Goal: Information Seeking & Learning: Learn about a topic

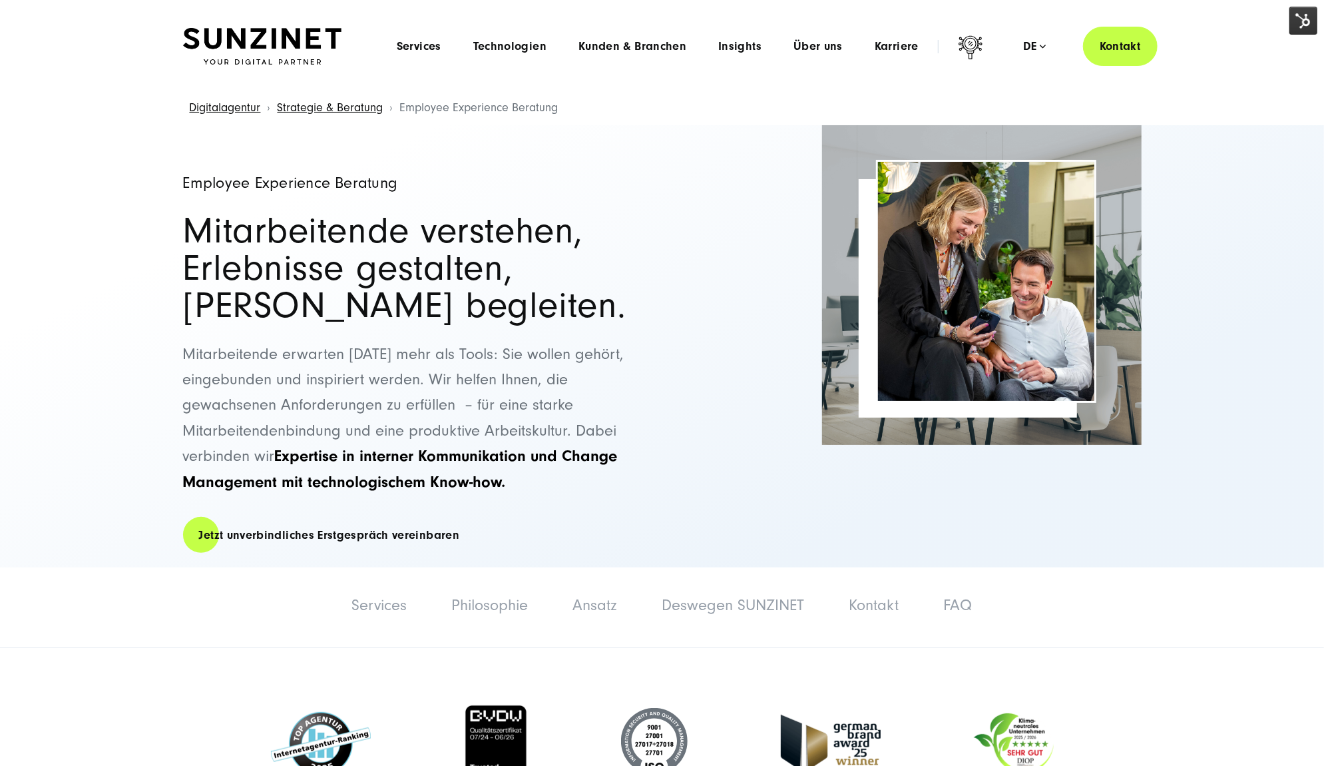
click at [1315, 13] on img at bounding box center [1303, 21] width 28 height 28
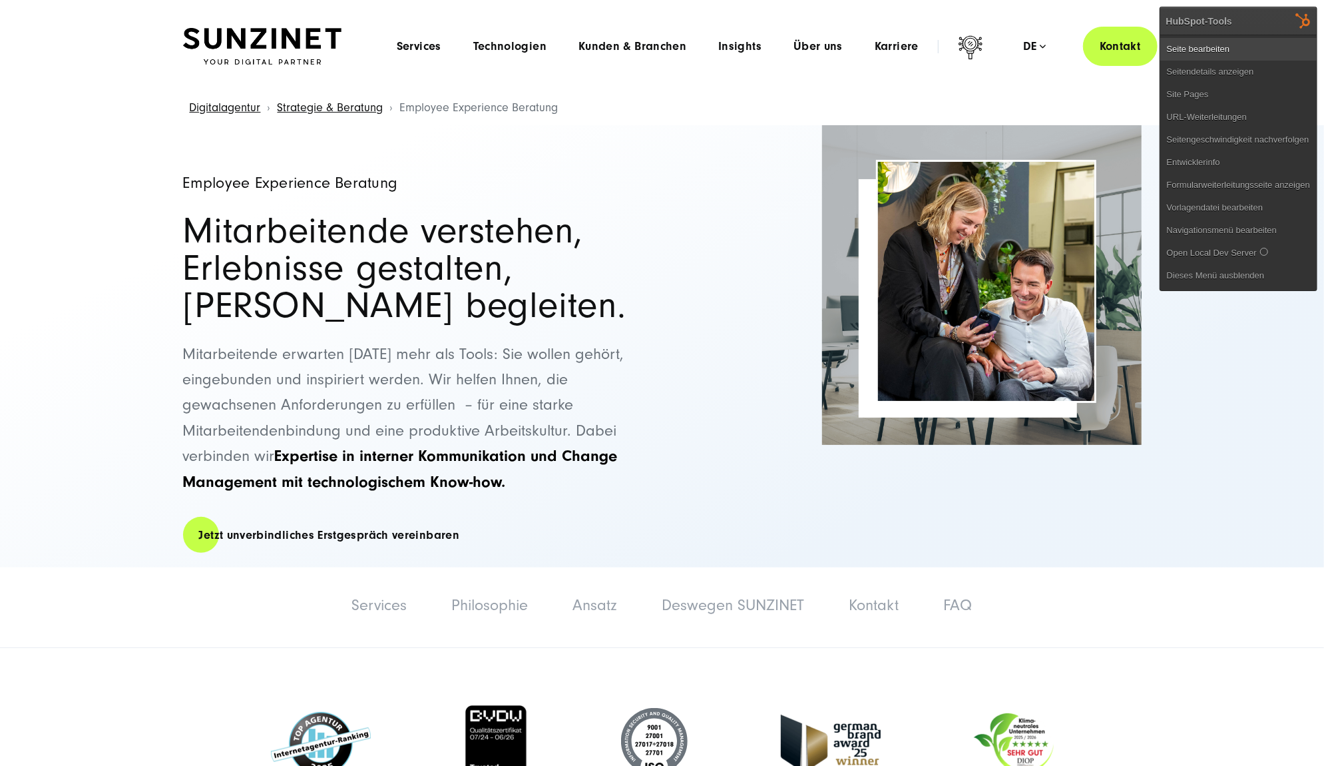
click at [1267, 47] on link "Seite bearbeiten" at bounding box center [1238, 49] width 156 height 23
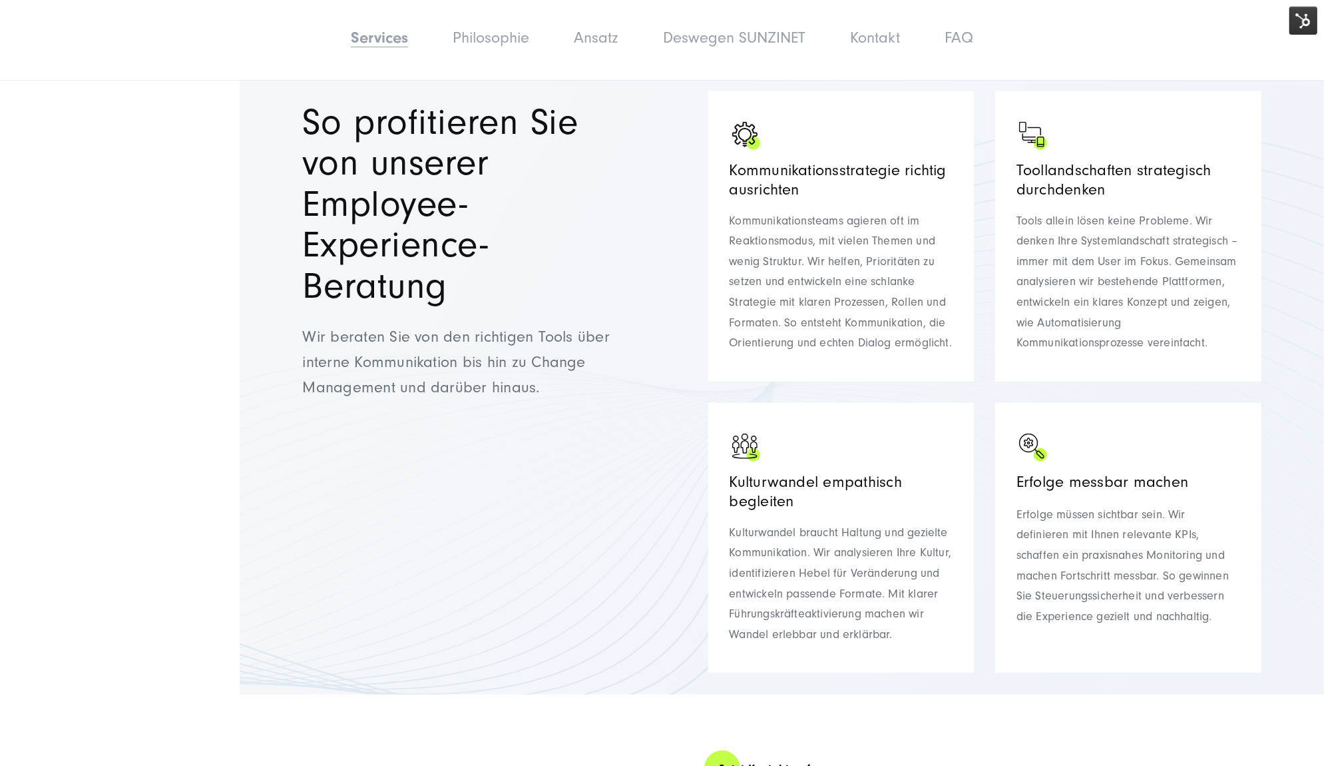
scroll to position [1035, 0]
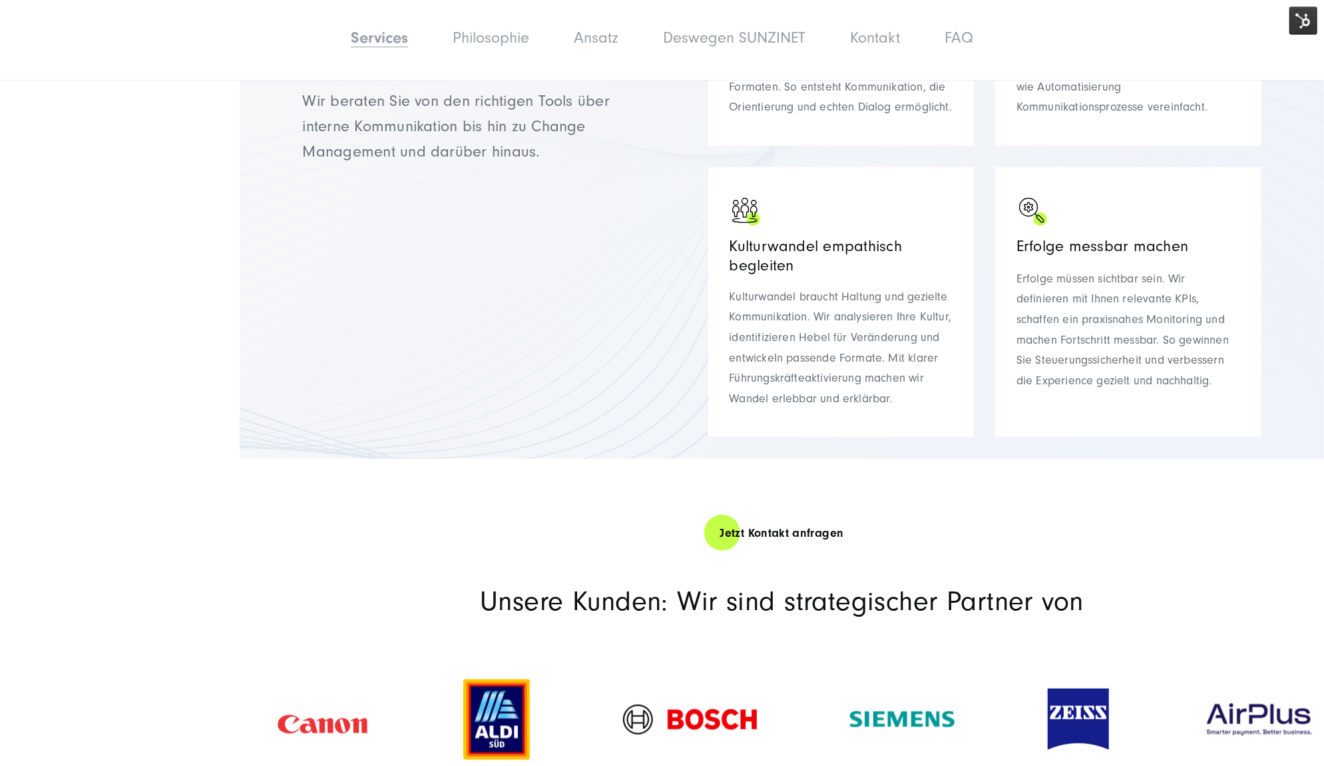
click at [1296, 25] on img at bounding box center [1303, 21] width 28 height 28
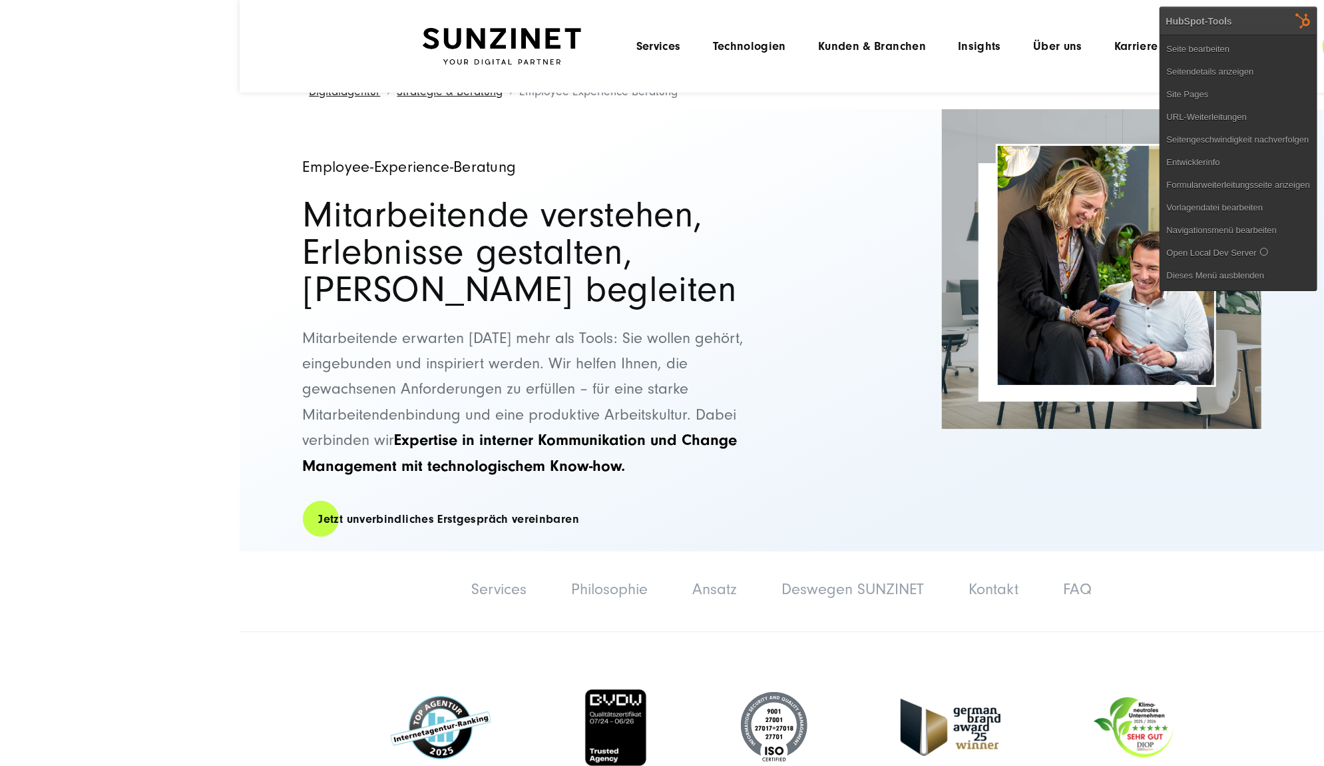
scroll to position [0, 0]
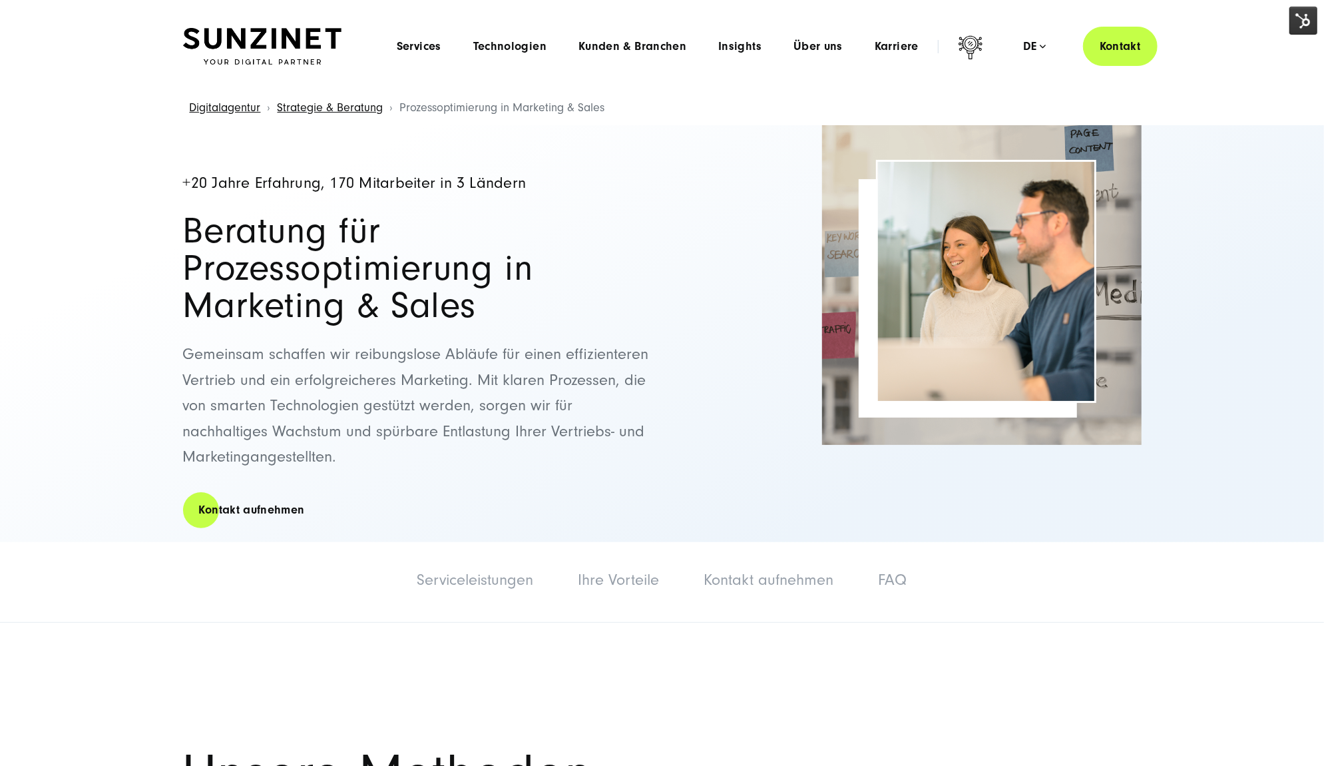
click at [1305, 25] on img at bounding box center [1303, 21] width 28 height 28
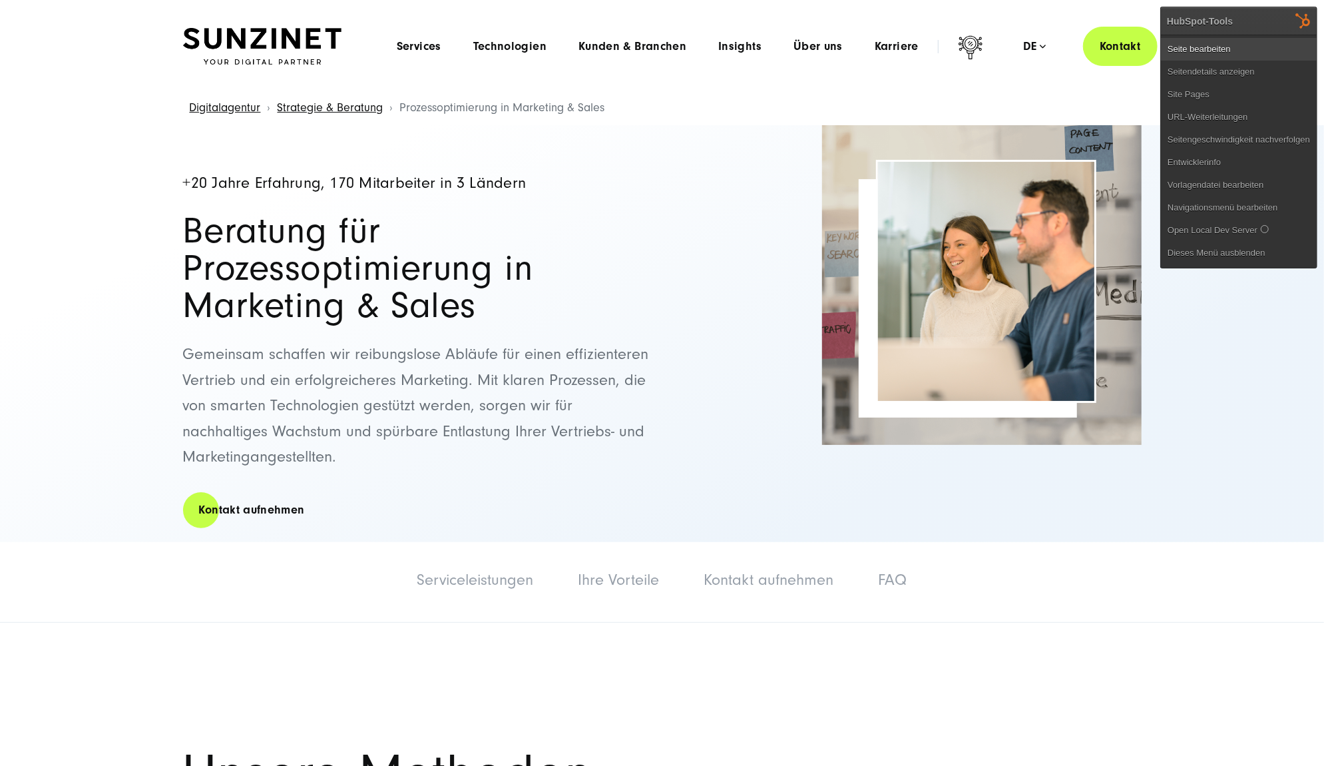
click at [1273, 52] on link "Seite bearbeiten" at bounding box center [1239, 49] width 156 height 23
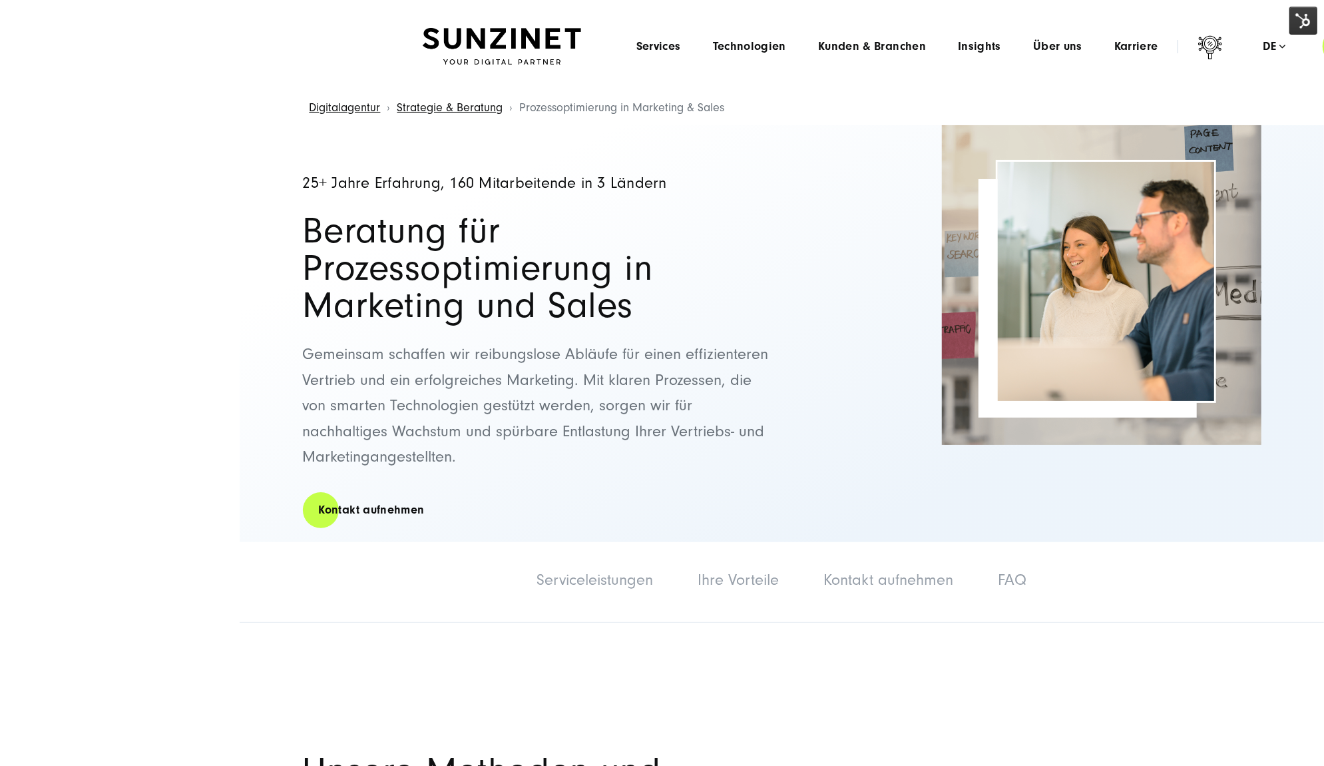
click at [0, 0] on headings-map at bounding box center [0, 0] width 0 height 0
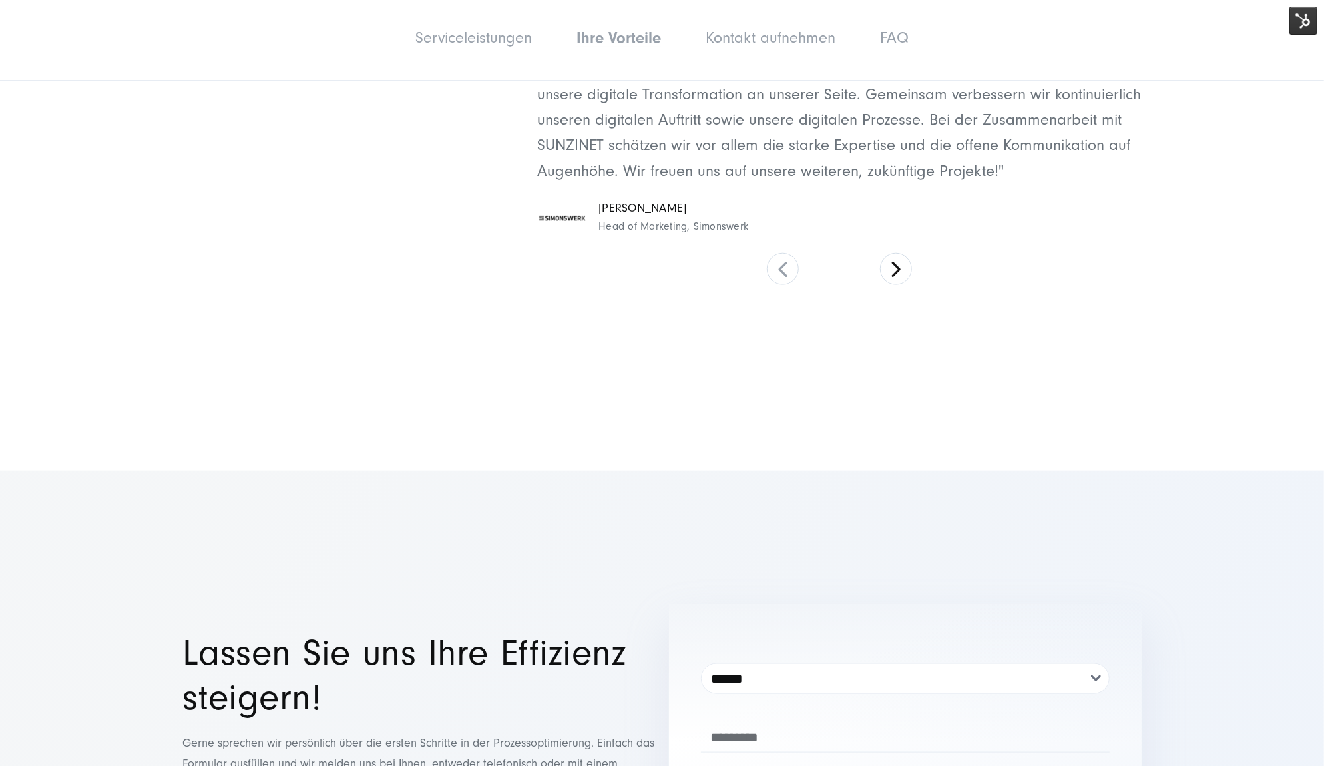
scroll to position [5014, 0]
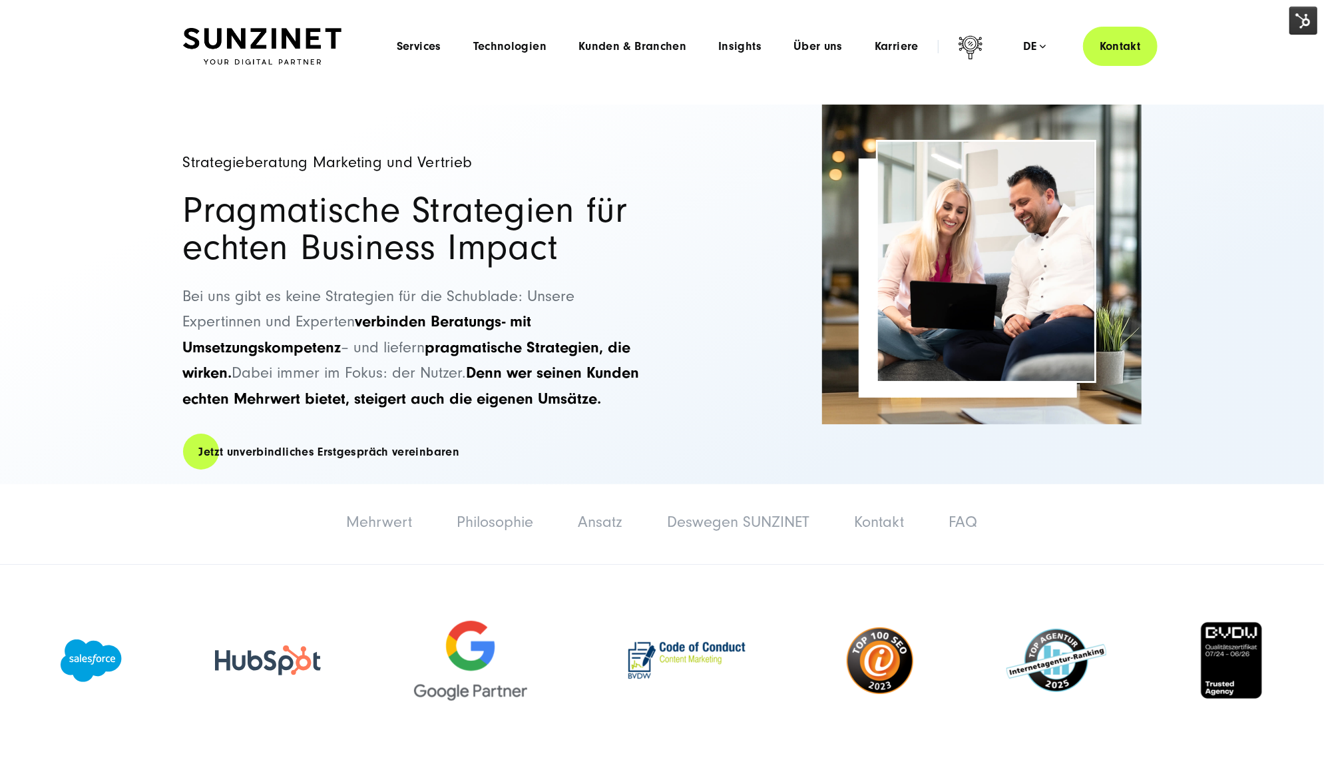
click at [1298, 18] on img at bounding box center [1303, 21] width 28 height 28
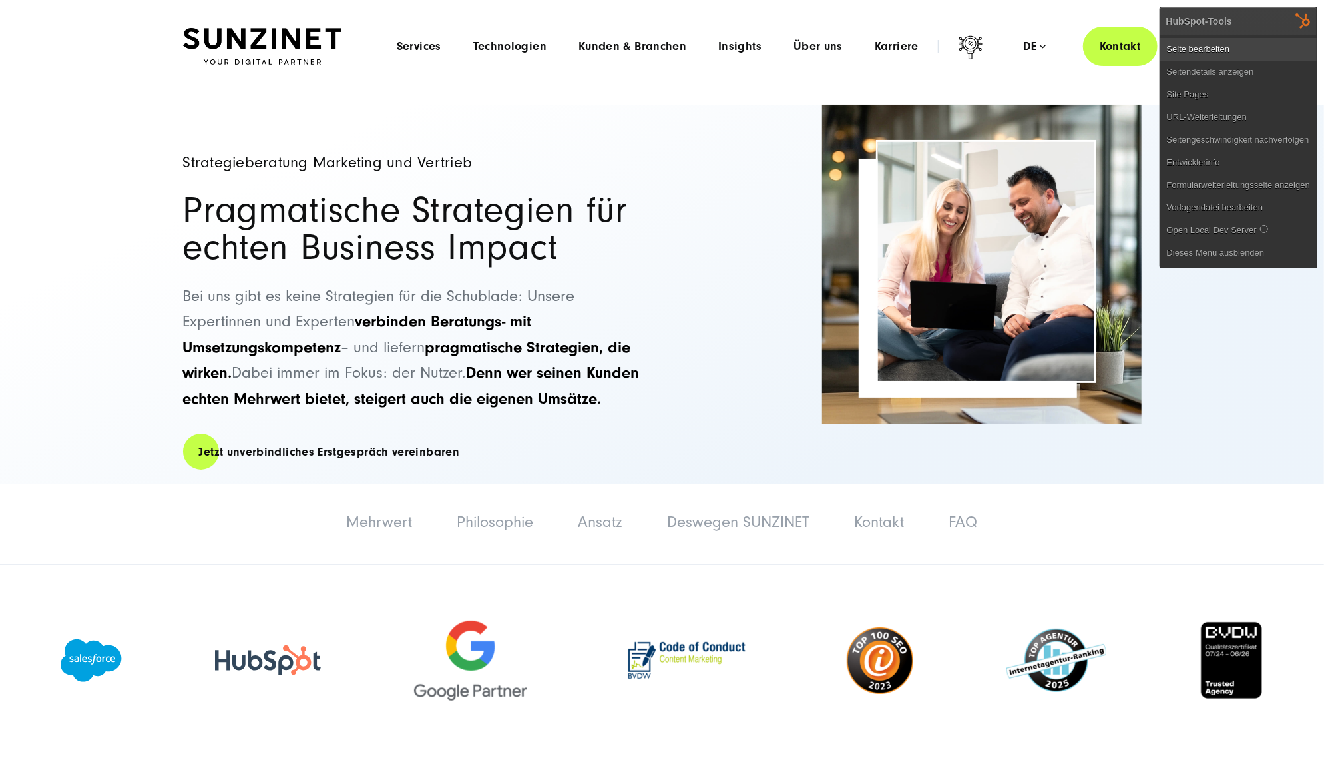
click at [1269, 45] on link "Seite bearbeiten" at bounding box center [1238, 49] width 156 height 23
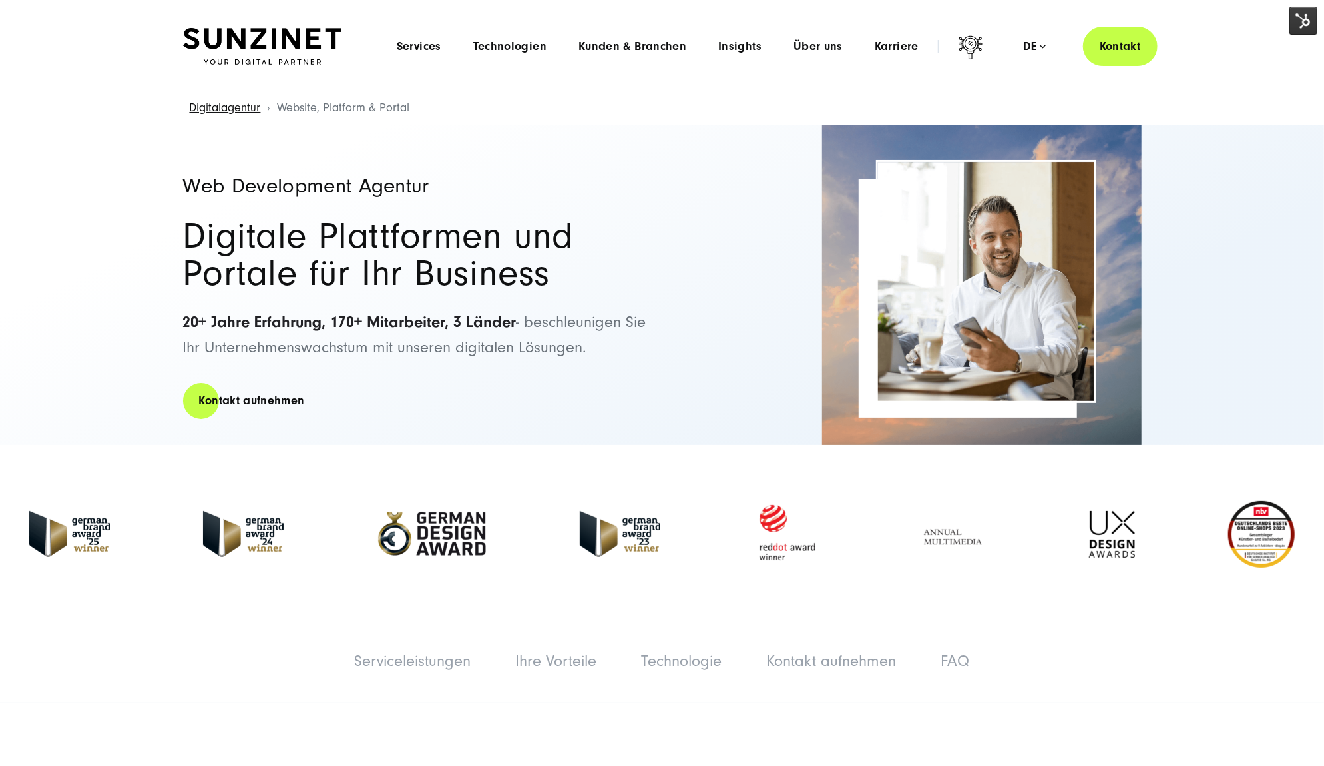
click at [1298, 18] on img at bounding box center [1303, 21] width 28 height 28
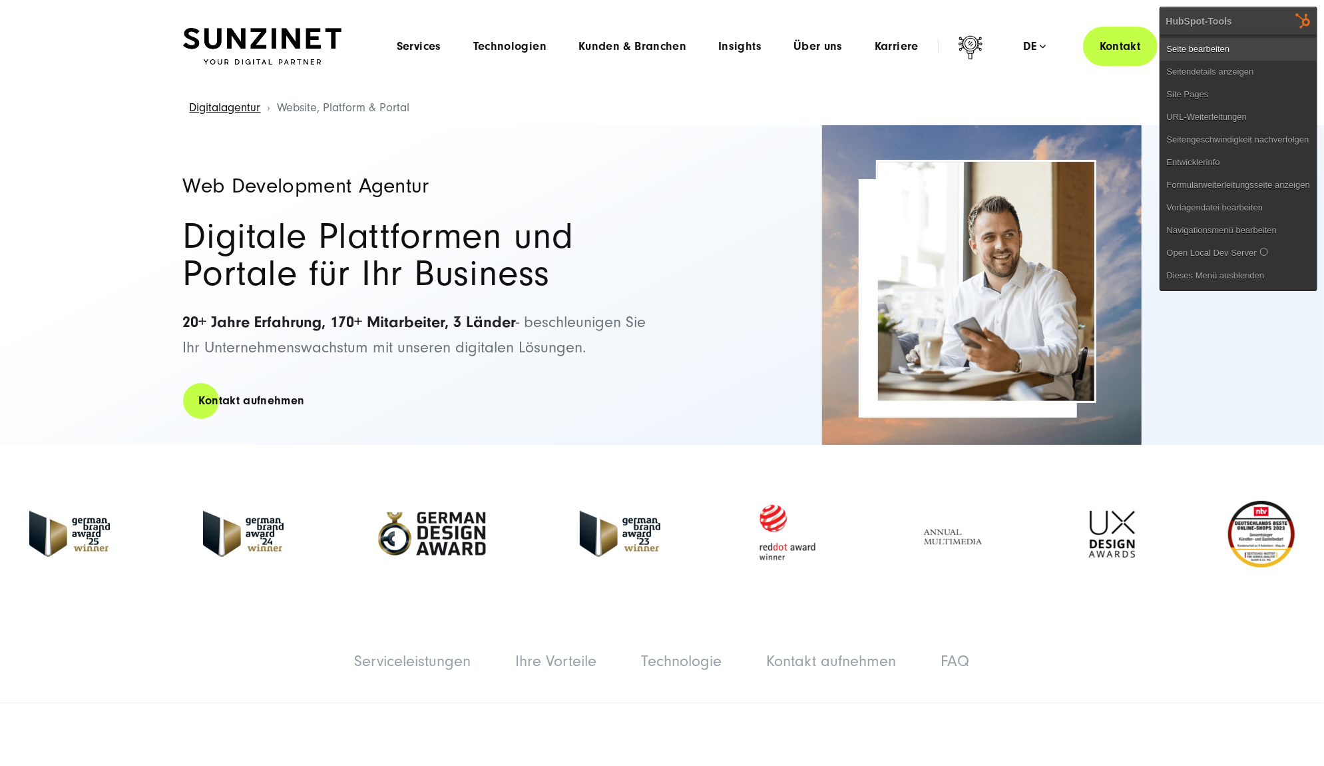
click at [1263, 45] on link "Seite bearbeiten" at bounding box center [1238, 49] width 156 height 23
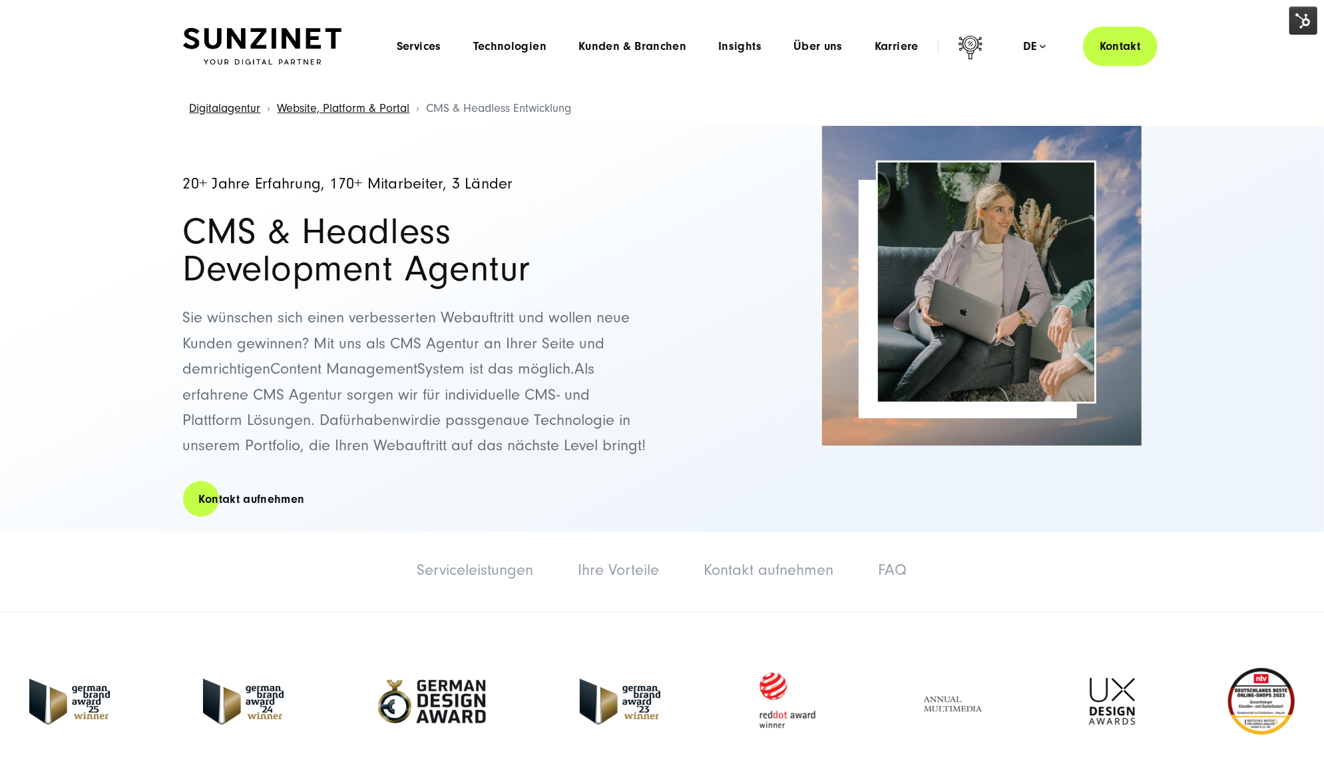
click at [1294, 13] on img at bounding box center [1303, 21] width 28 height 28
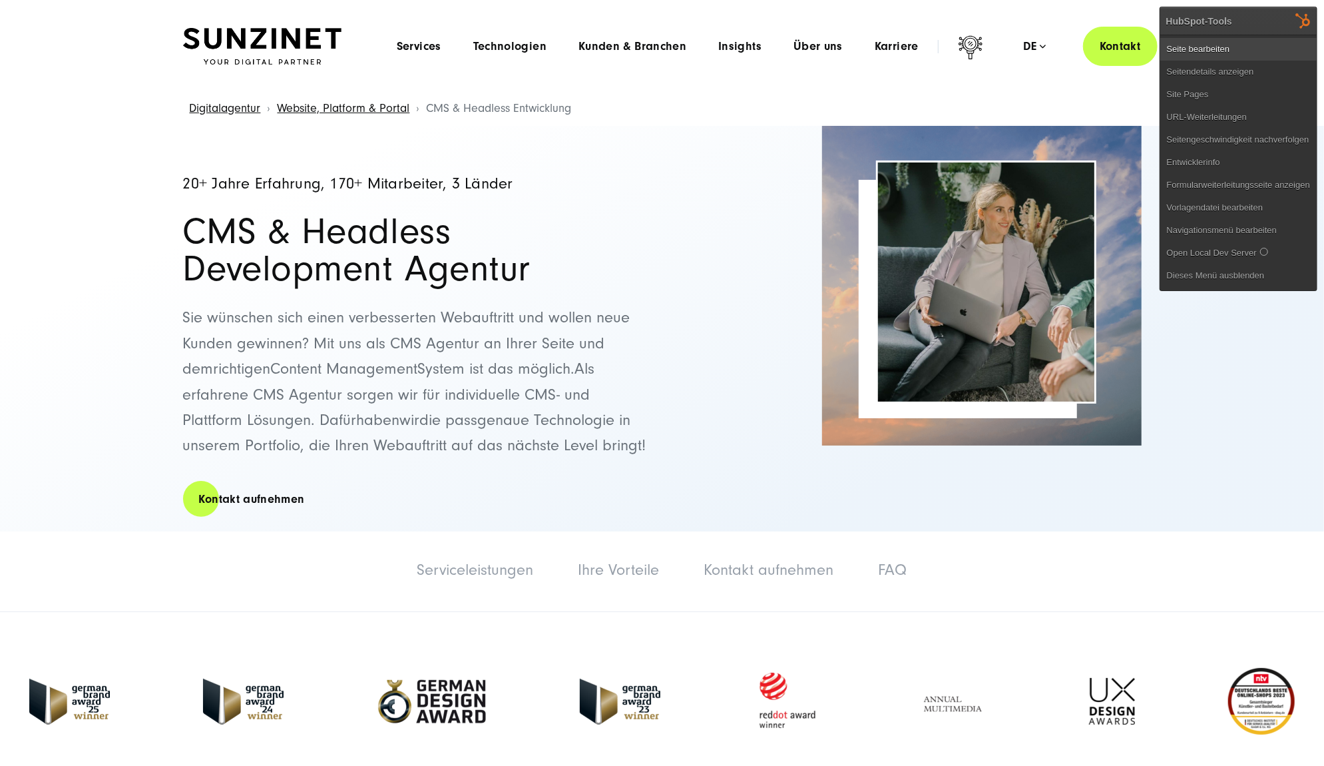
click at [1260, 40] on link "Seite bearbeiten" at bounding box center [1238, 49] width 156 height 23
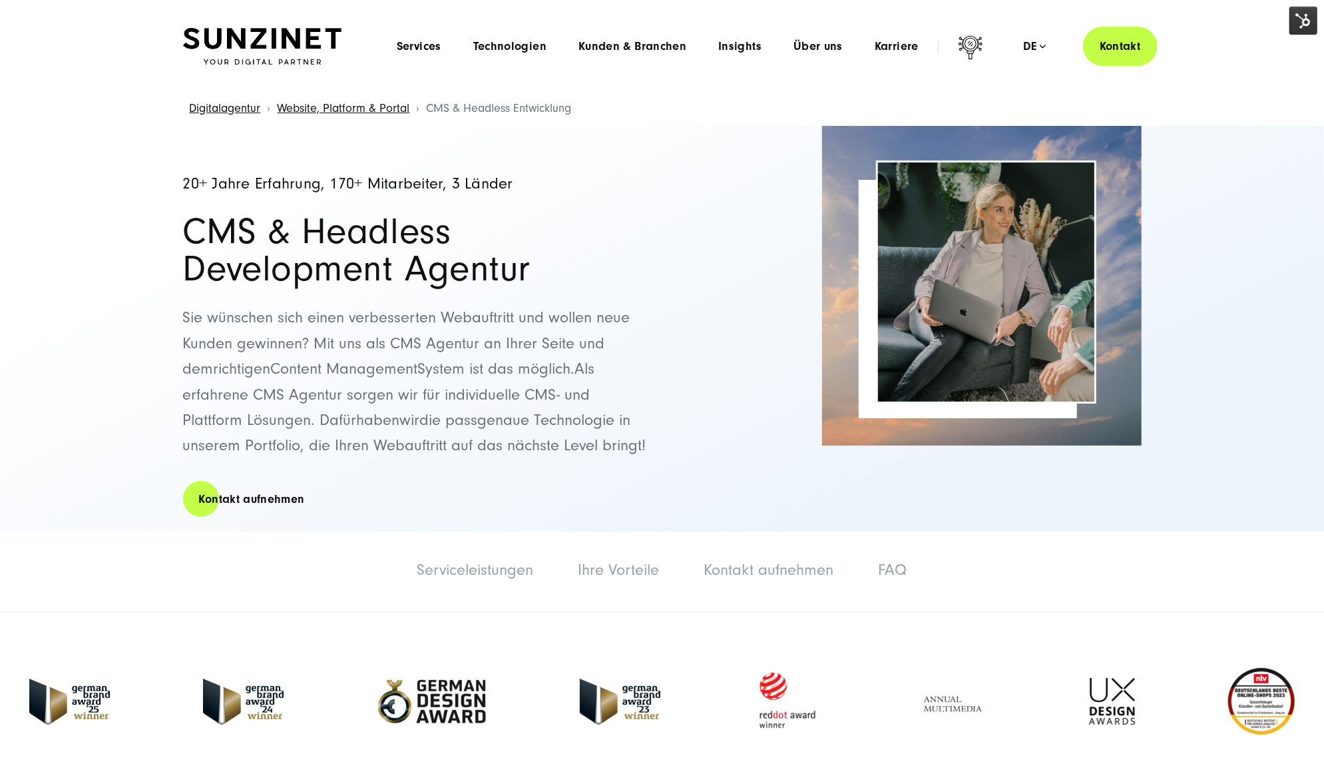
click at [1299, 25] on img at bounding box center [1303, 21] width 28 height 28
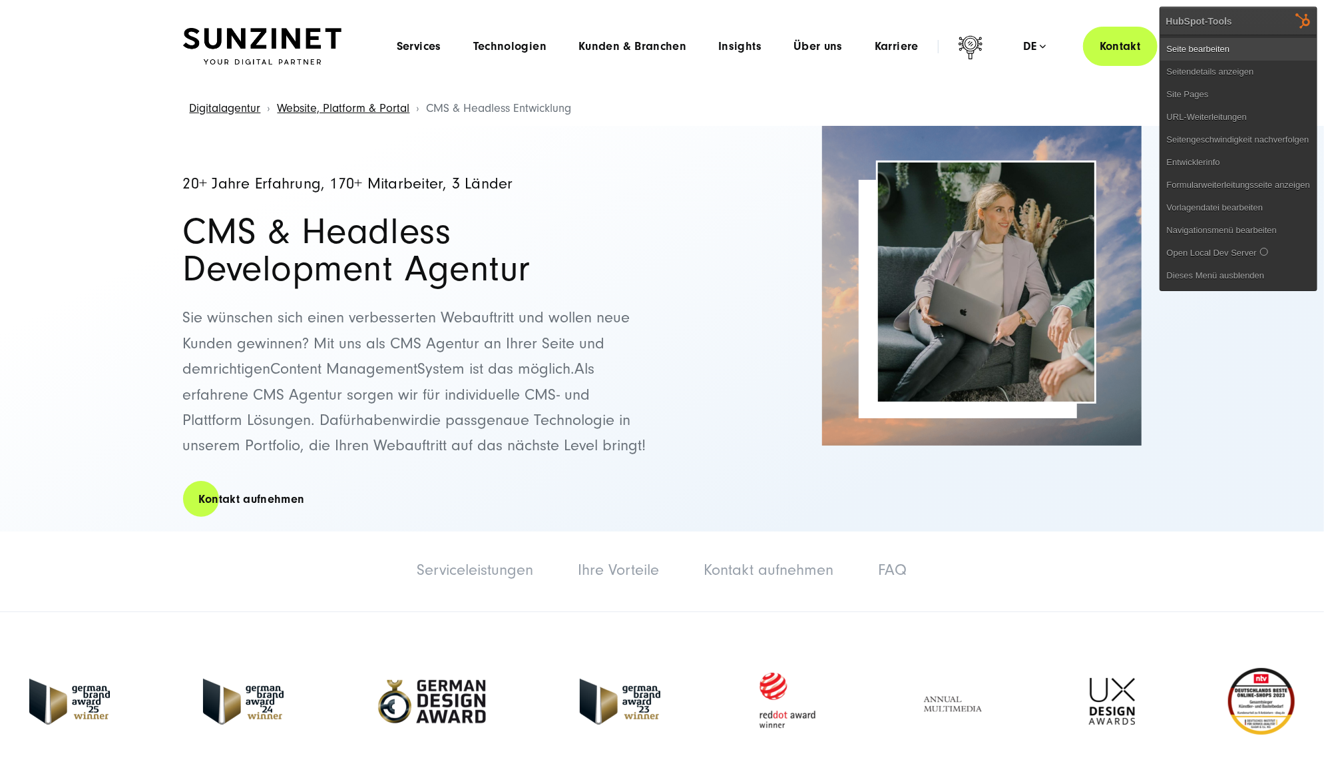
click at [1263, 45] on link "Seite bearbeiten" at bounding box center [1238, 49] width 156 height 23
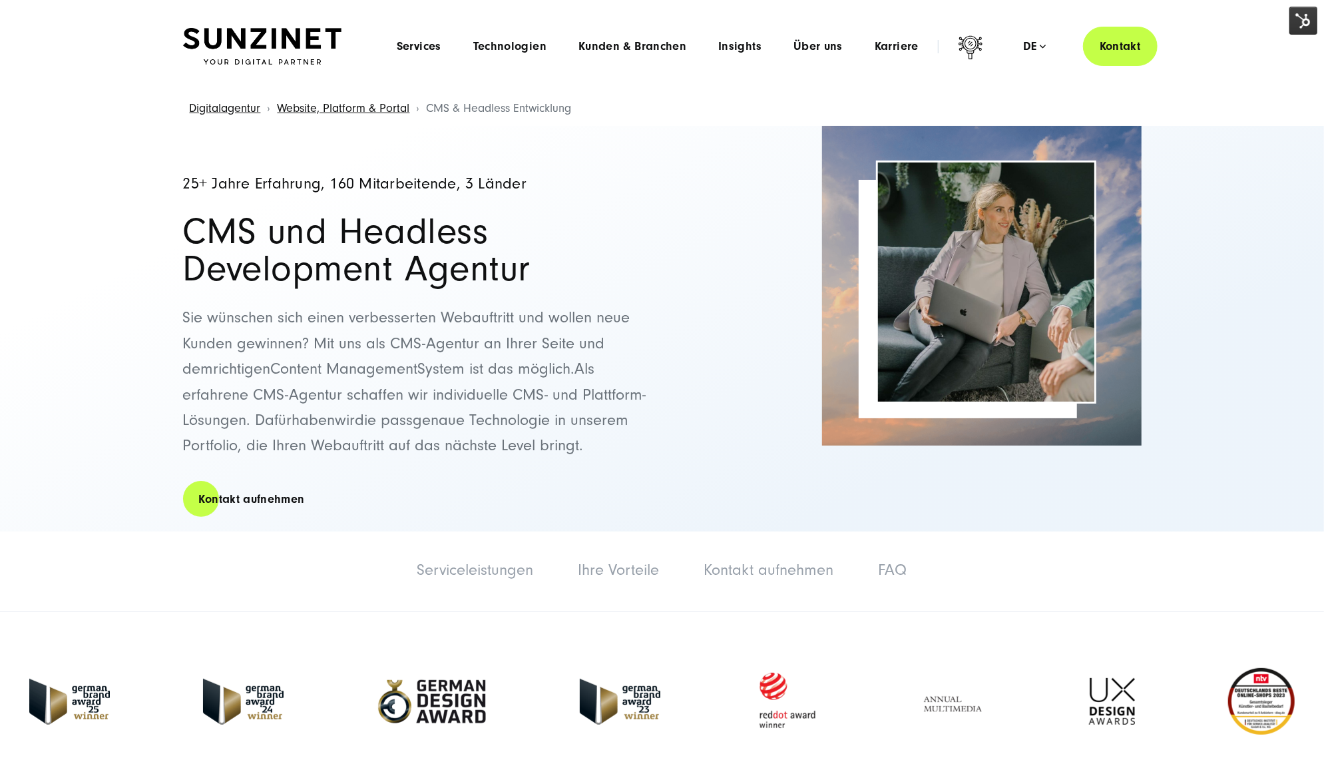
drag, startPoint x: 1173, startPoint y: 177, endPoint x: 1191, endPoint y: 100, distance: 79.3
click at [1174, 178] on div "25+ Jahre Erfahrung, 160 Mitarbeitende, 3 Länder CMS und Headless Development A…" at bounding box center [662, 328] width 1324 height 405
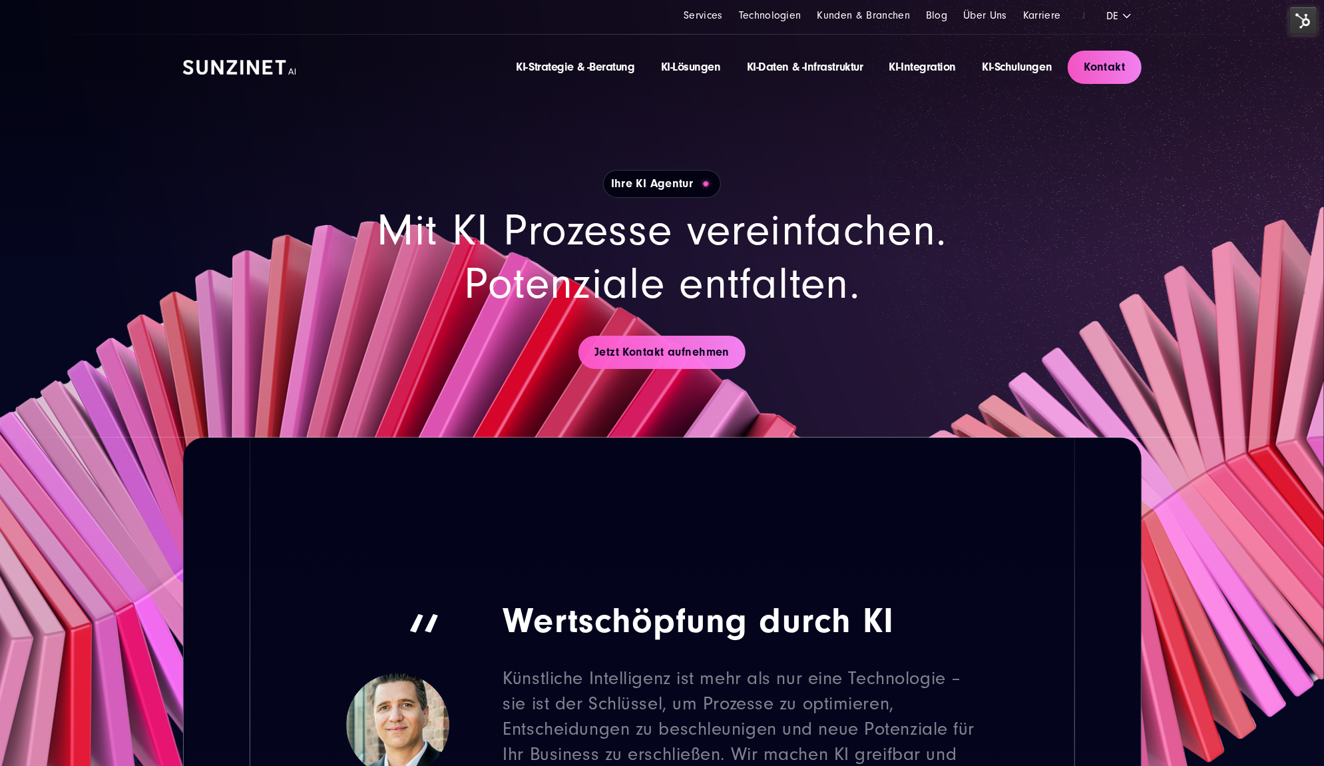
click at [1307, 25] on img at bounding box center [1303, 21] width 28 height 28
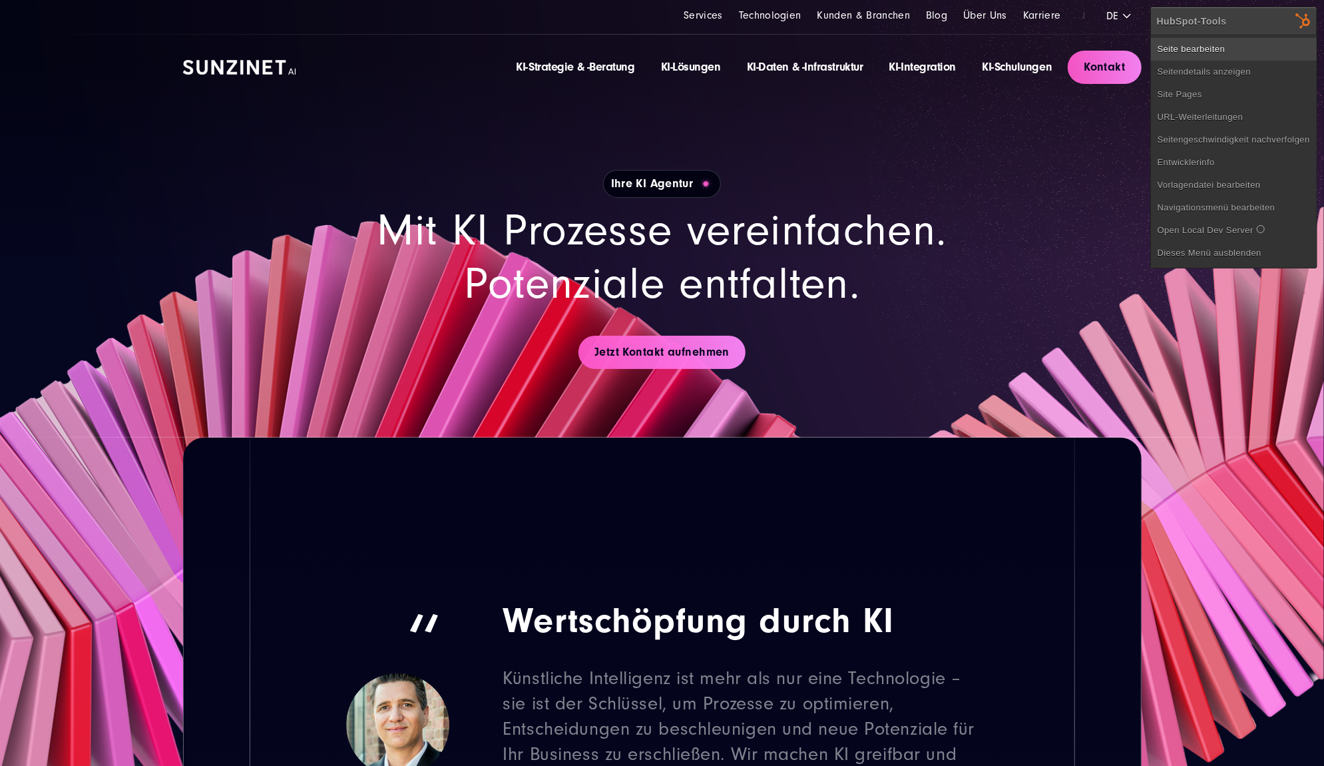
click at [1241, 44] on link "Seite bearbeiten" at bounding box center [1234, 49] width 166 height 23
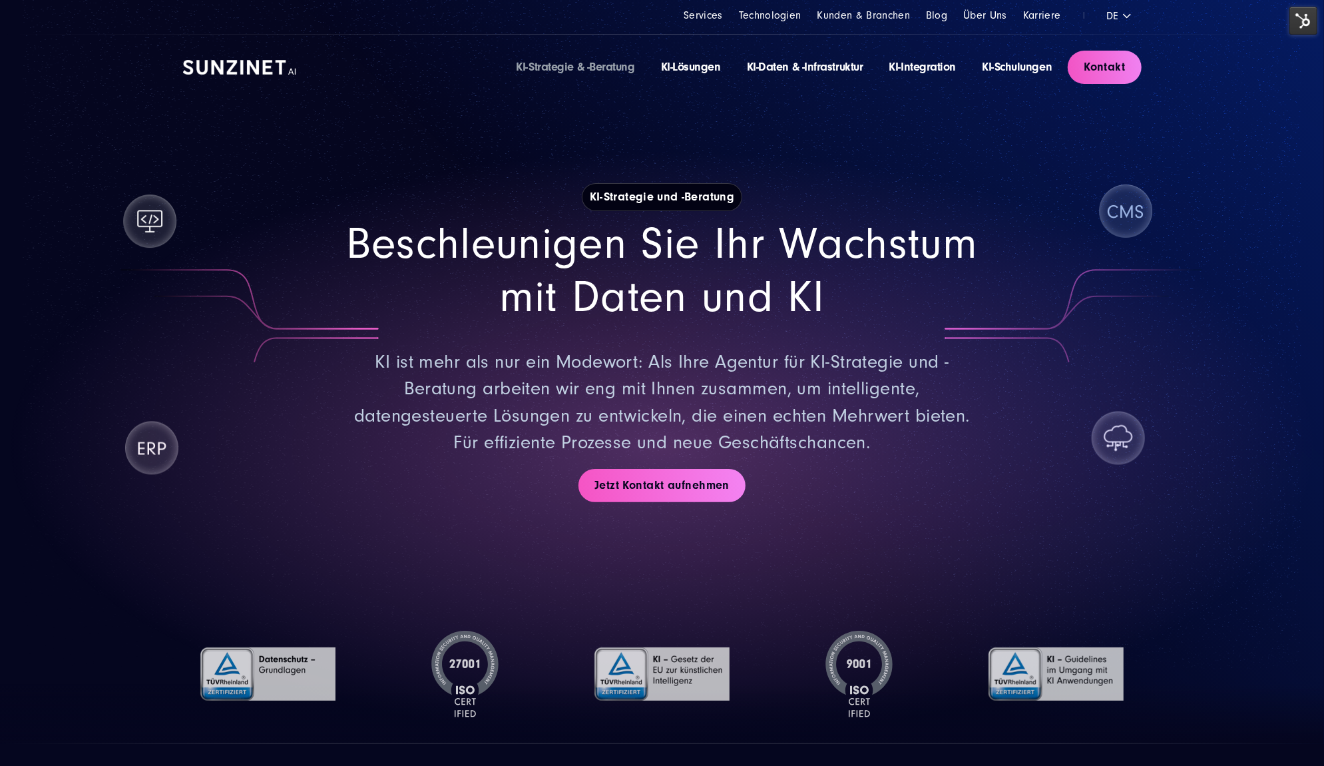
click at [1296, 25] on img at bounding box center [1303, 21] width 28 height 28
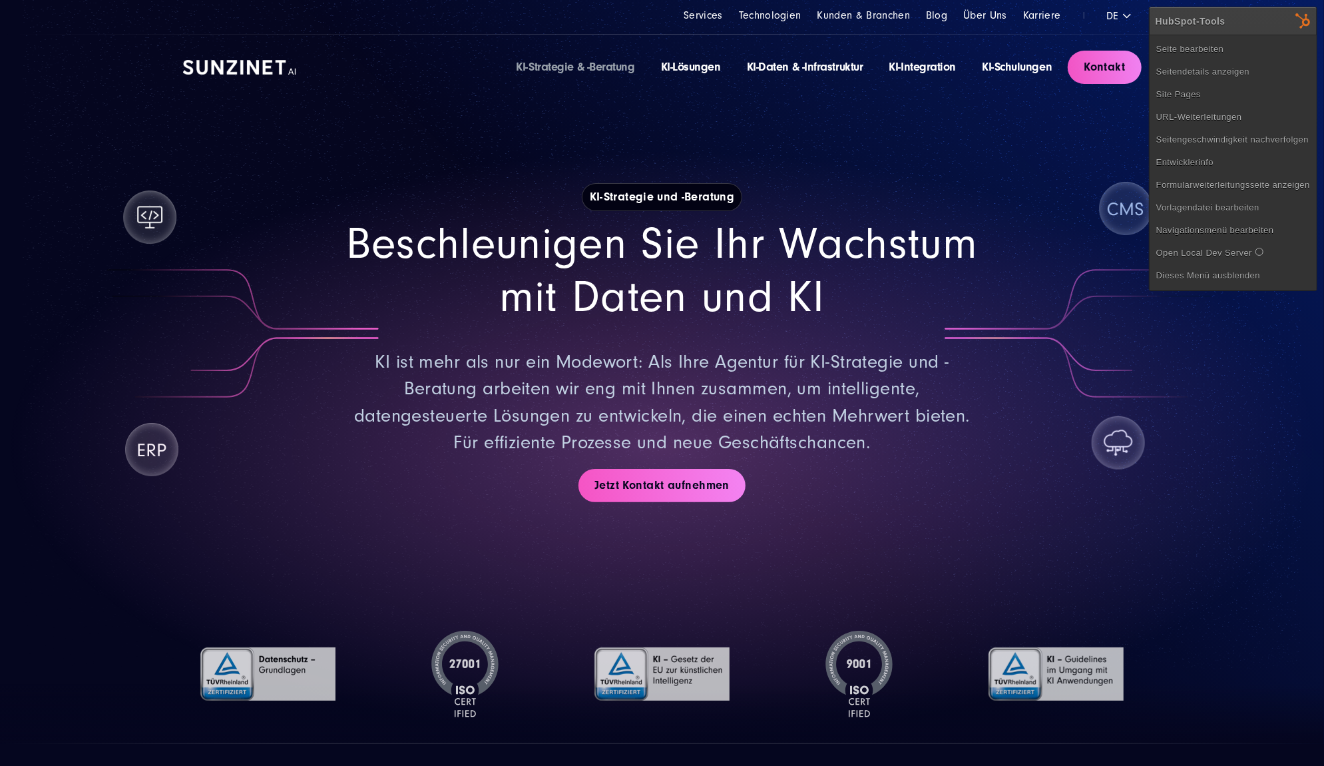
click at [873, 132] on div "KI-Strategie und -Beratung Beschleunigen Sie Ihr Wachstum mit Daten und KI KI i…" at bounding box center [662, 342] width 959 height 484
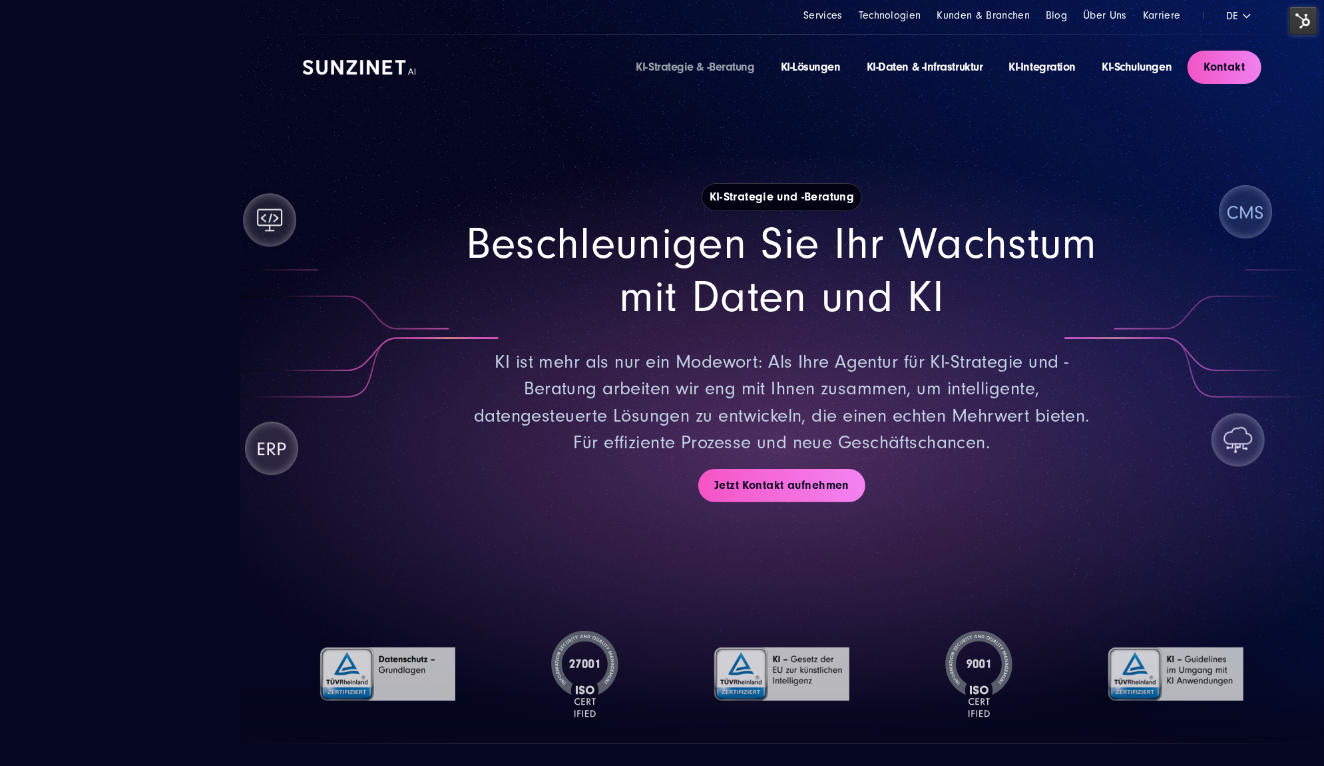
click at [919, 259] on h2 "Beschleunigen Sie Ihr Wachstum mit Daten und KI" at bounding box center [782, 271] width 632 height 106
click at [0, 0] on headings-map at bounding box center [0, 0] width 0 height 0
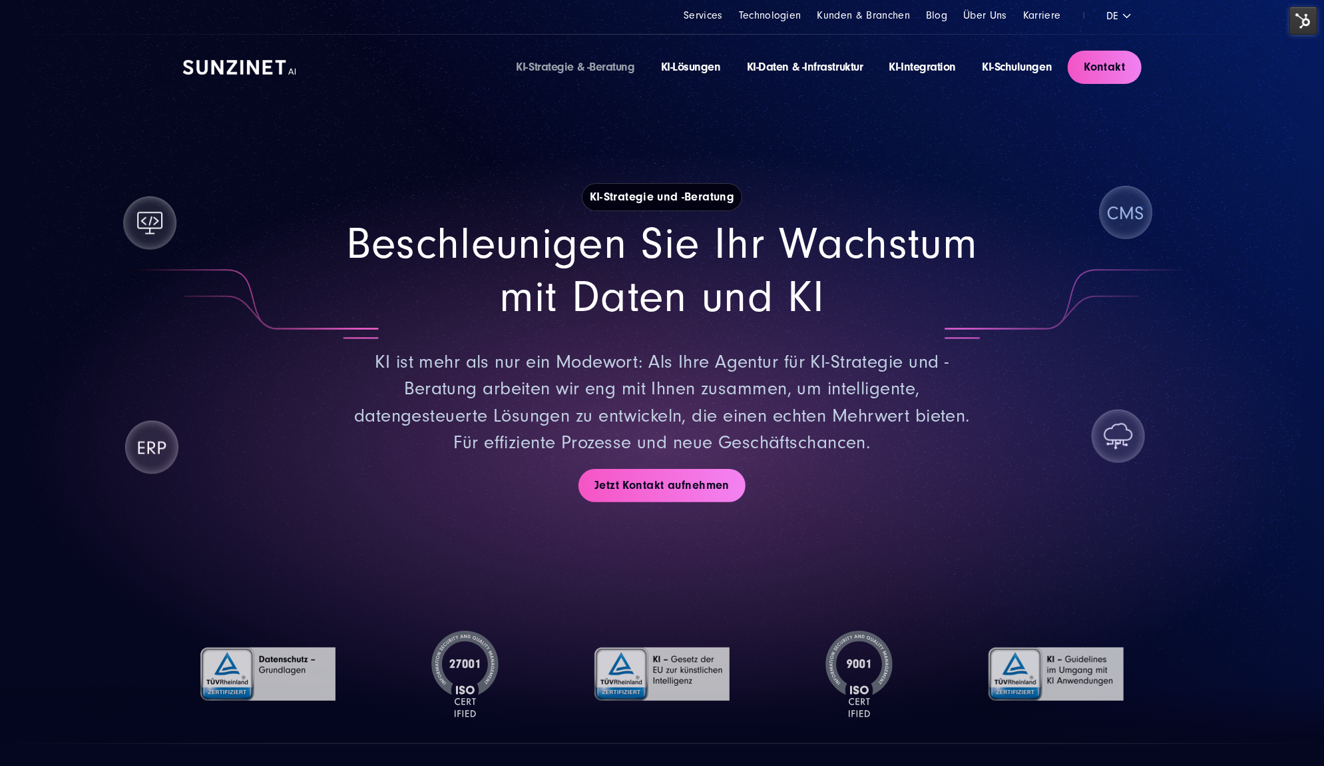
click at [1304, 22] on img at bounding box center [1303, 21] width 28 height 28
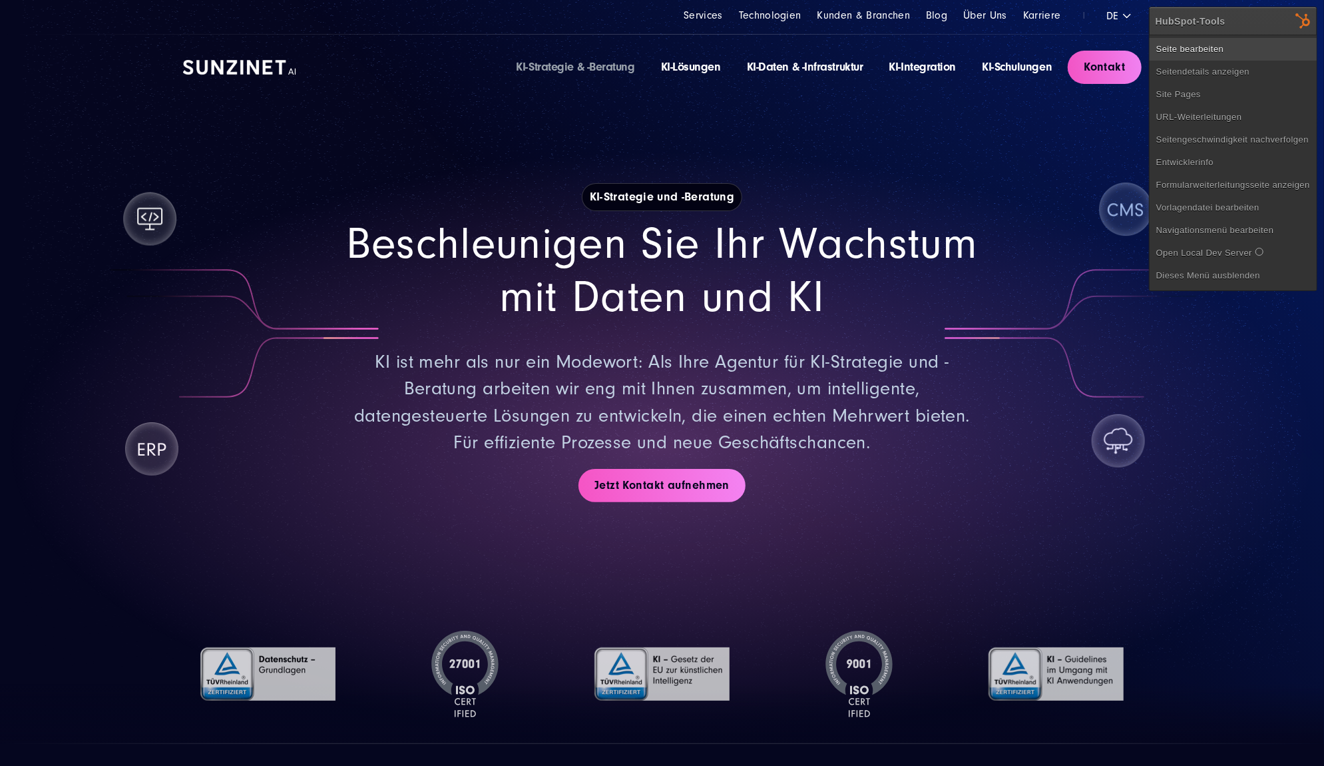
click at [1246, 47] on link "Seite bearbeiten" at bounding box center [1233, 49] width 167 height 23
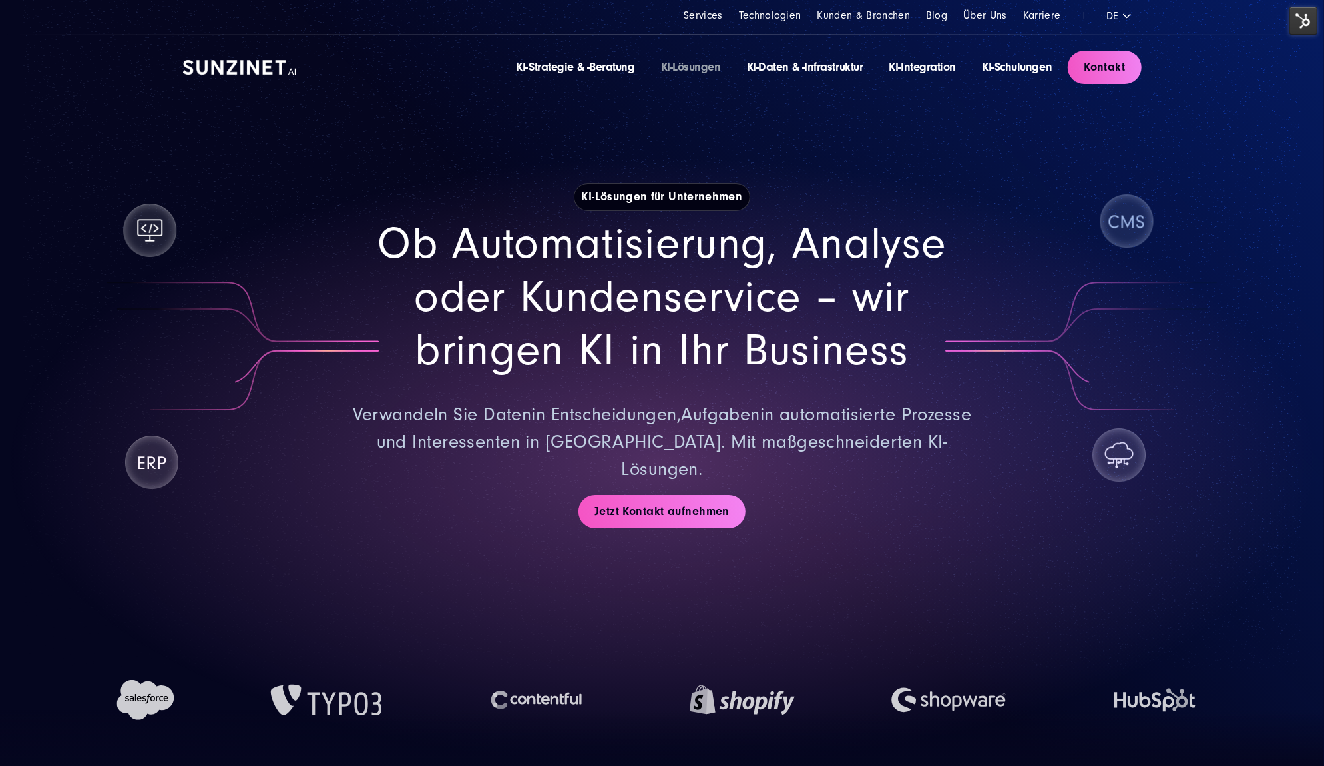
click at [1305, 20] on img at bounding box center [1303, 21] width 28 height 28
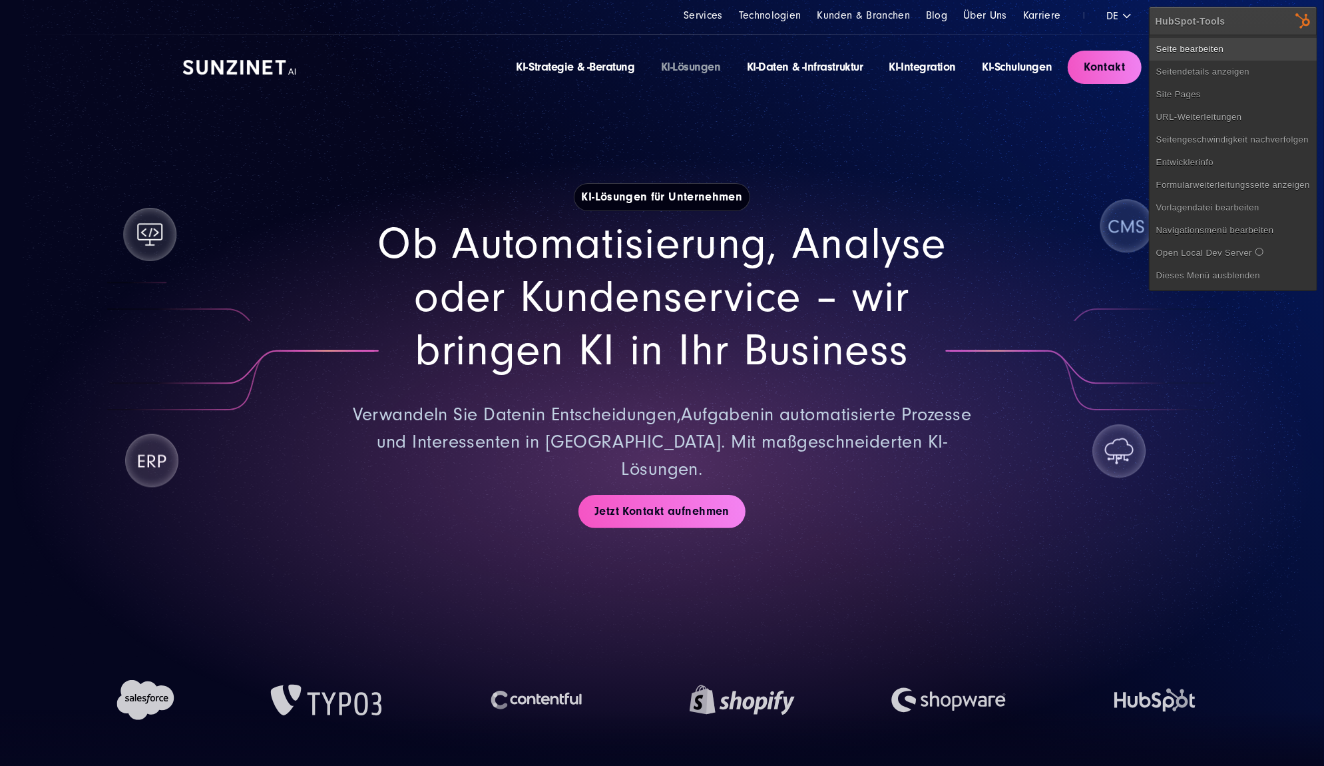
click at [1246, 45] on link "Seite bearbeiten" at bounding box center [1233, 49] width 167 height 23
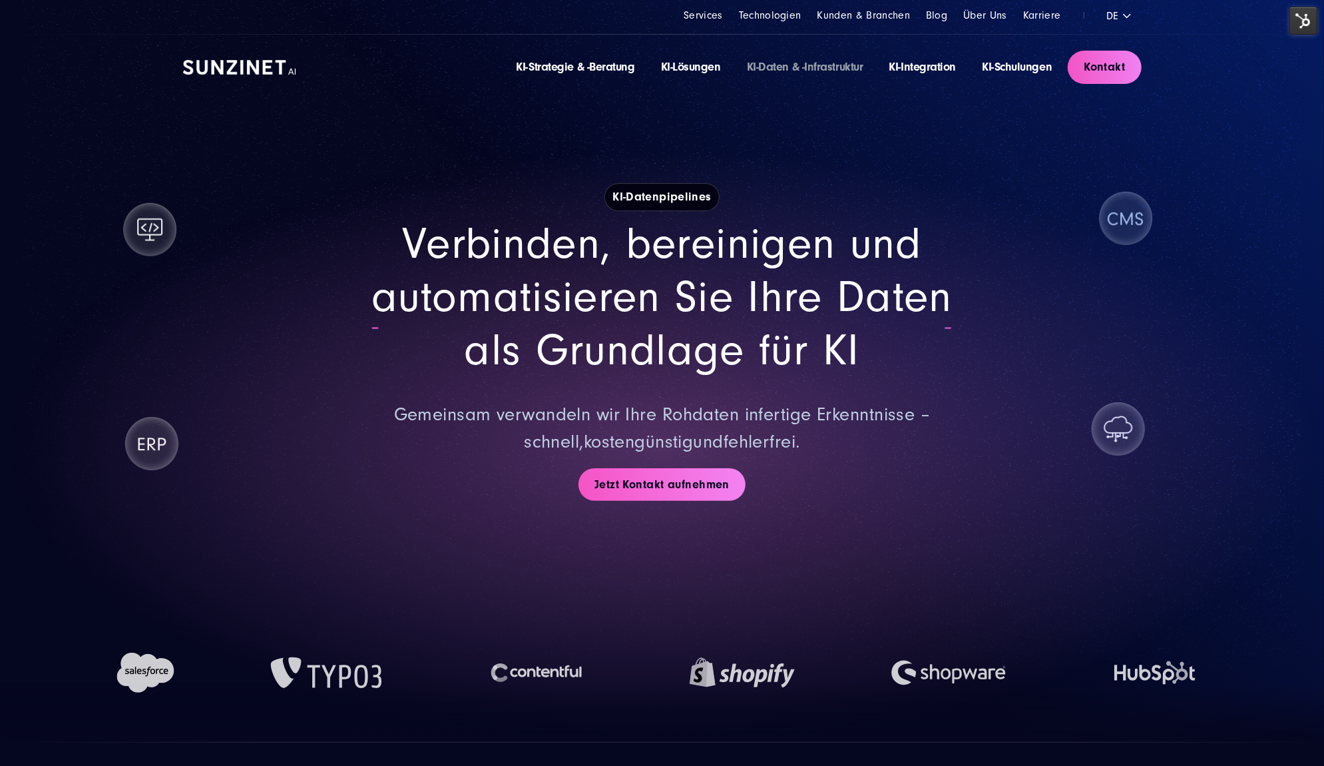
click at [1305, 15] on img at bounding box center [1303, 21] width 28 height 28
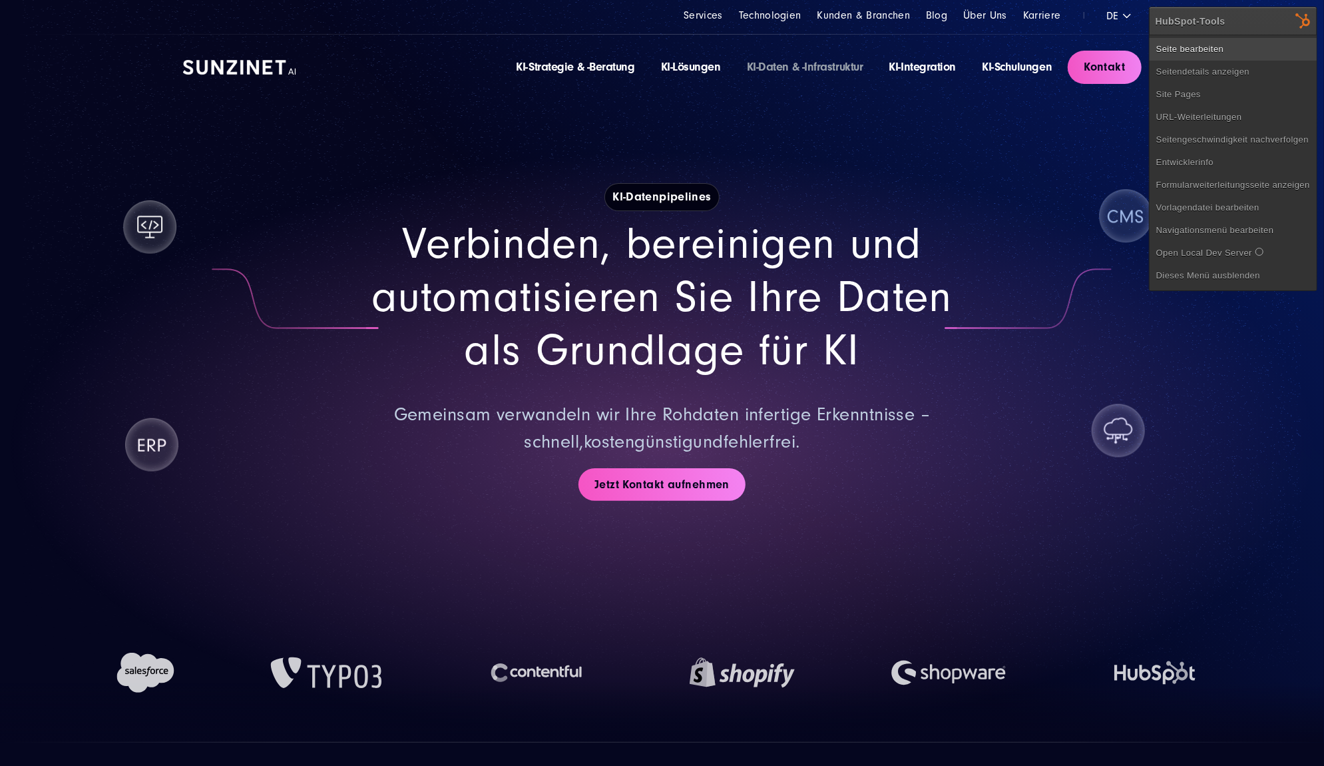
click at [1235, 55] on link "Seite bearbeiten" at bounding box center [1233, 49] width 167 height 23
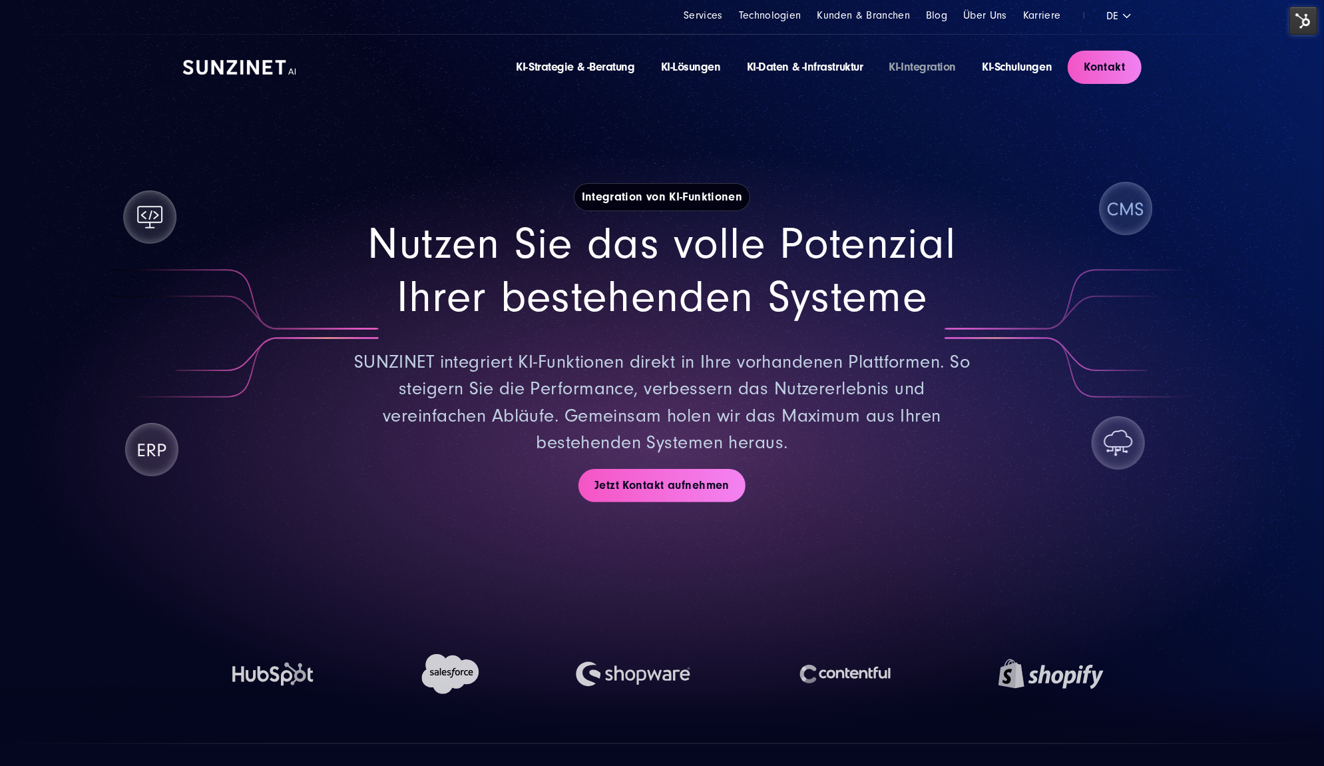
click at [1300, 21] on img at bounding box center [1303, 21] width 28 height 28
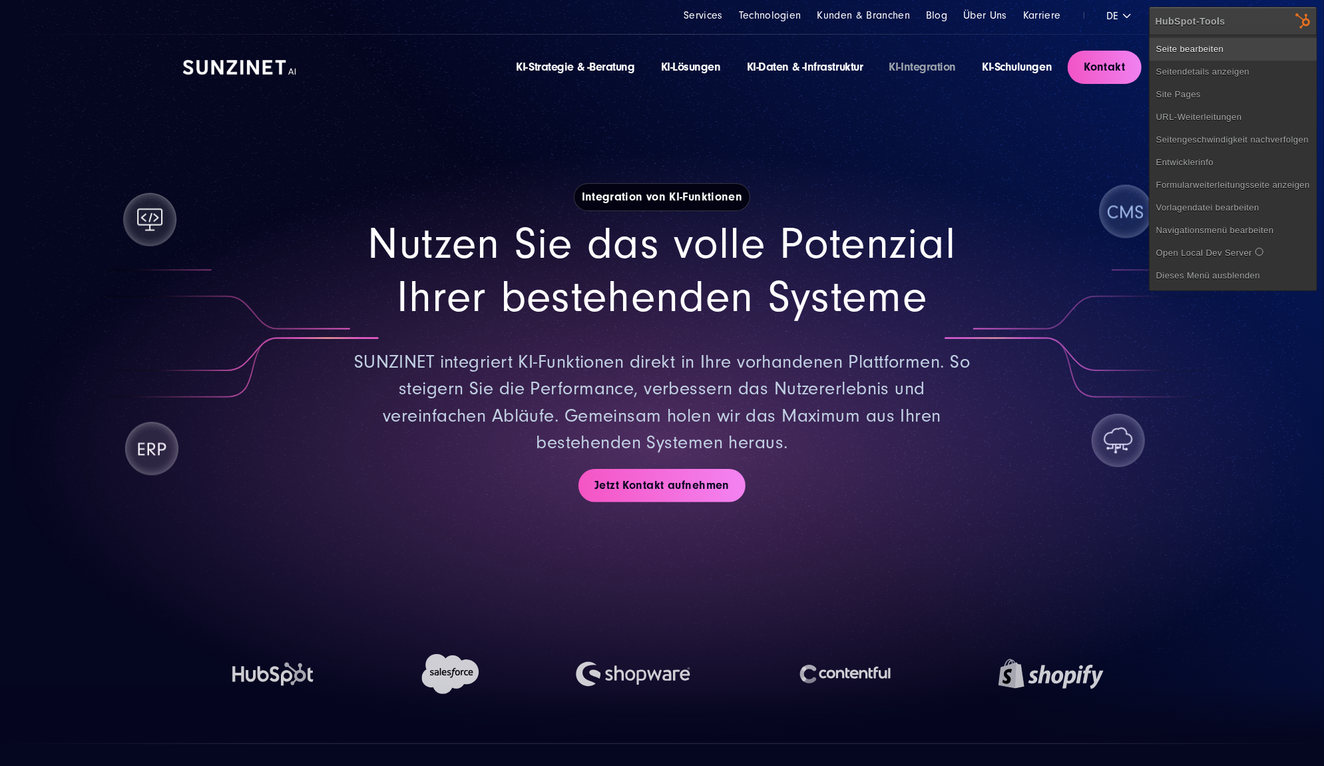
click at [1239, 46] on link "Seite bearbeiten" at bounding box center [1233, 49] width 167 height 23
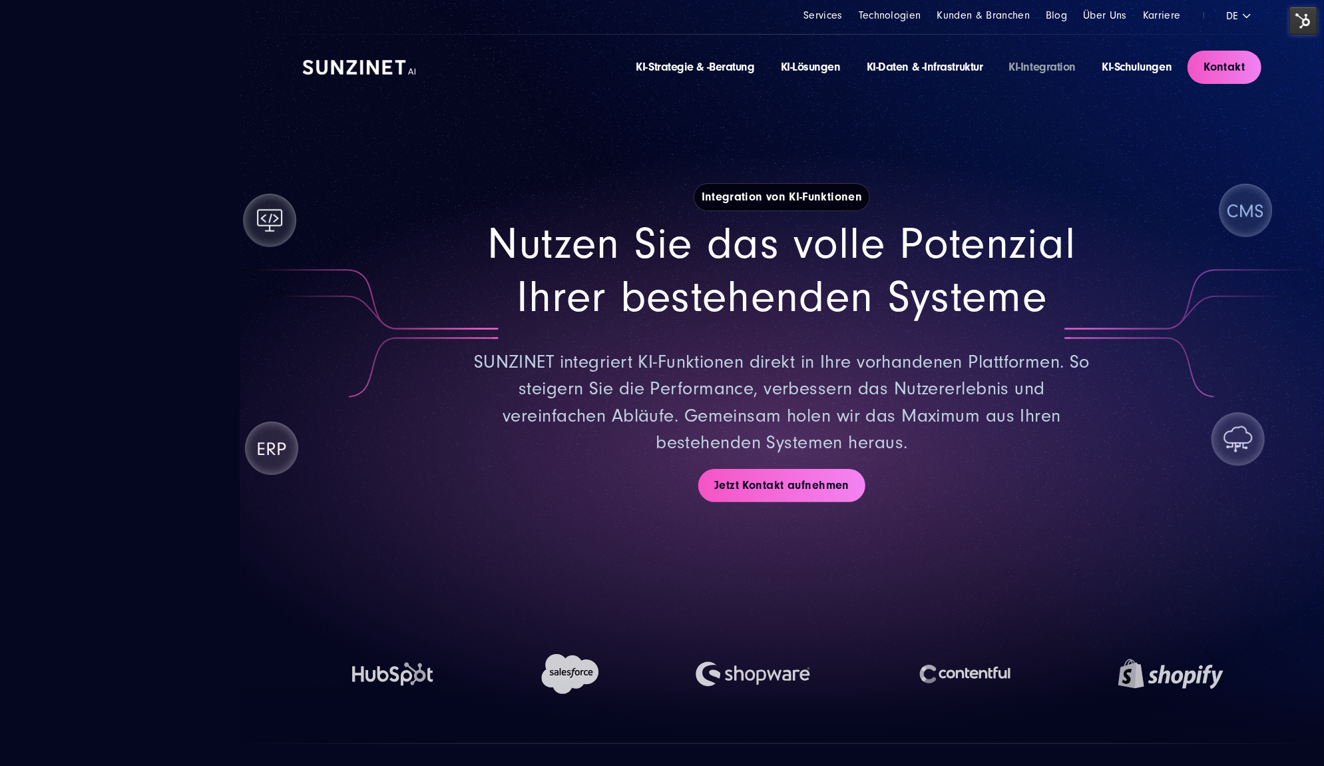
click at [0, 0] on headings-map at bounding box center [0, 0] width 0 height 0
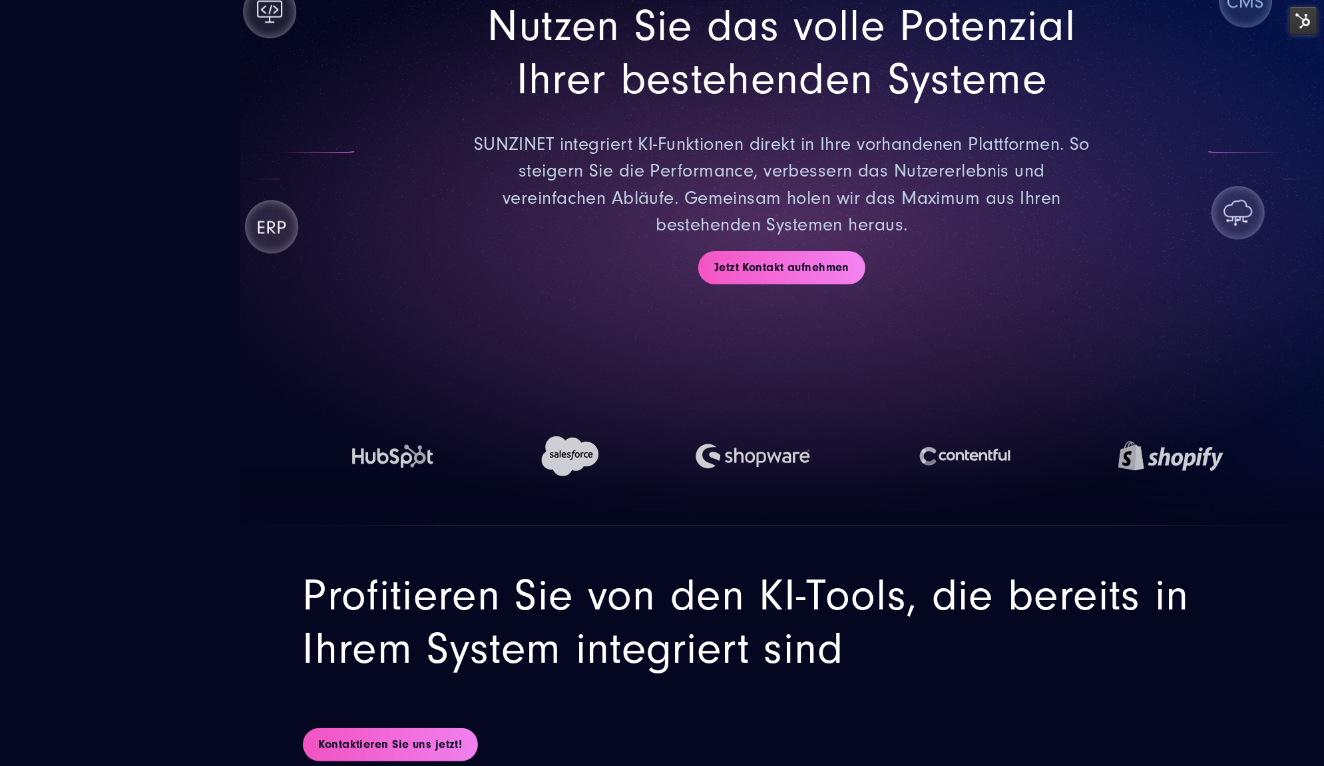
click at [773, 158] on p "SUNZINET integriert KI-Funktionen direkt in Ihre vorhandenen Plattformen. So st…" at bounding box center [782, 185] width 632 height 108
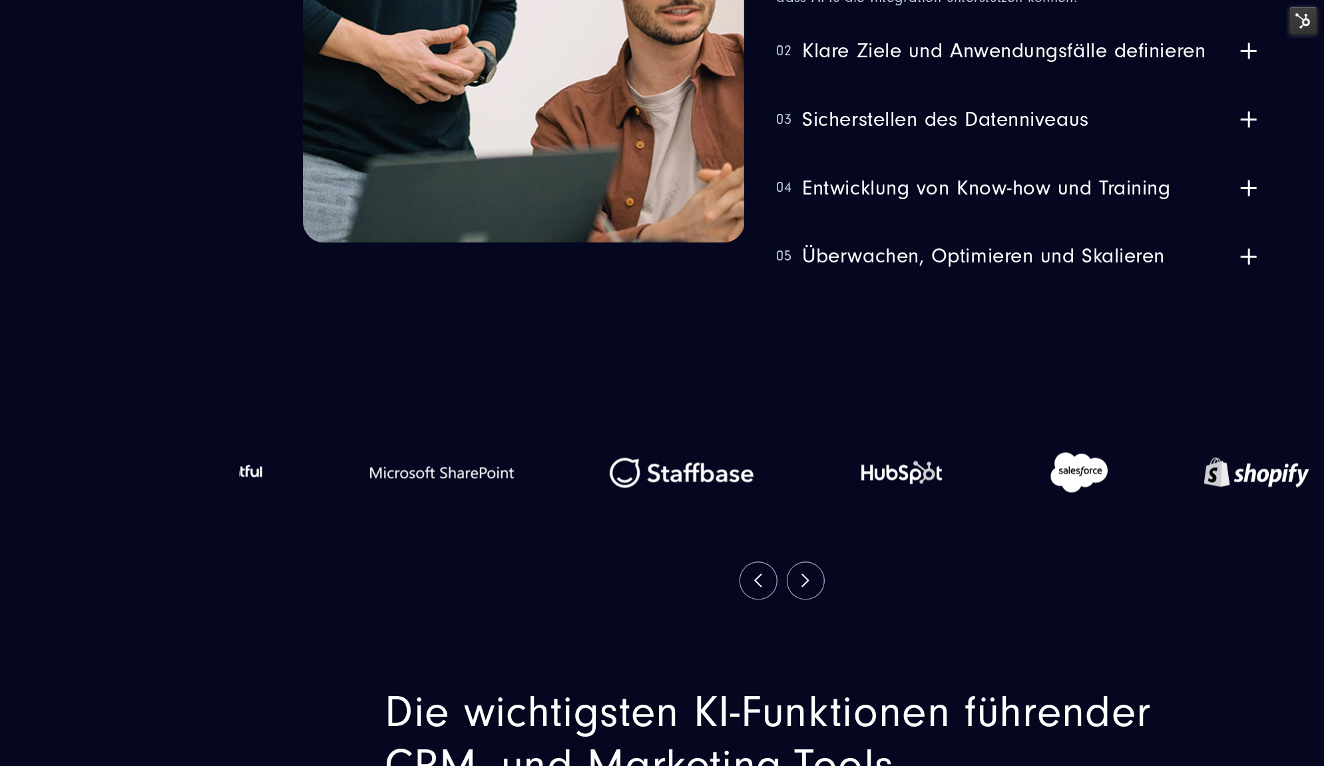
scroll to position [2514, 0]
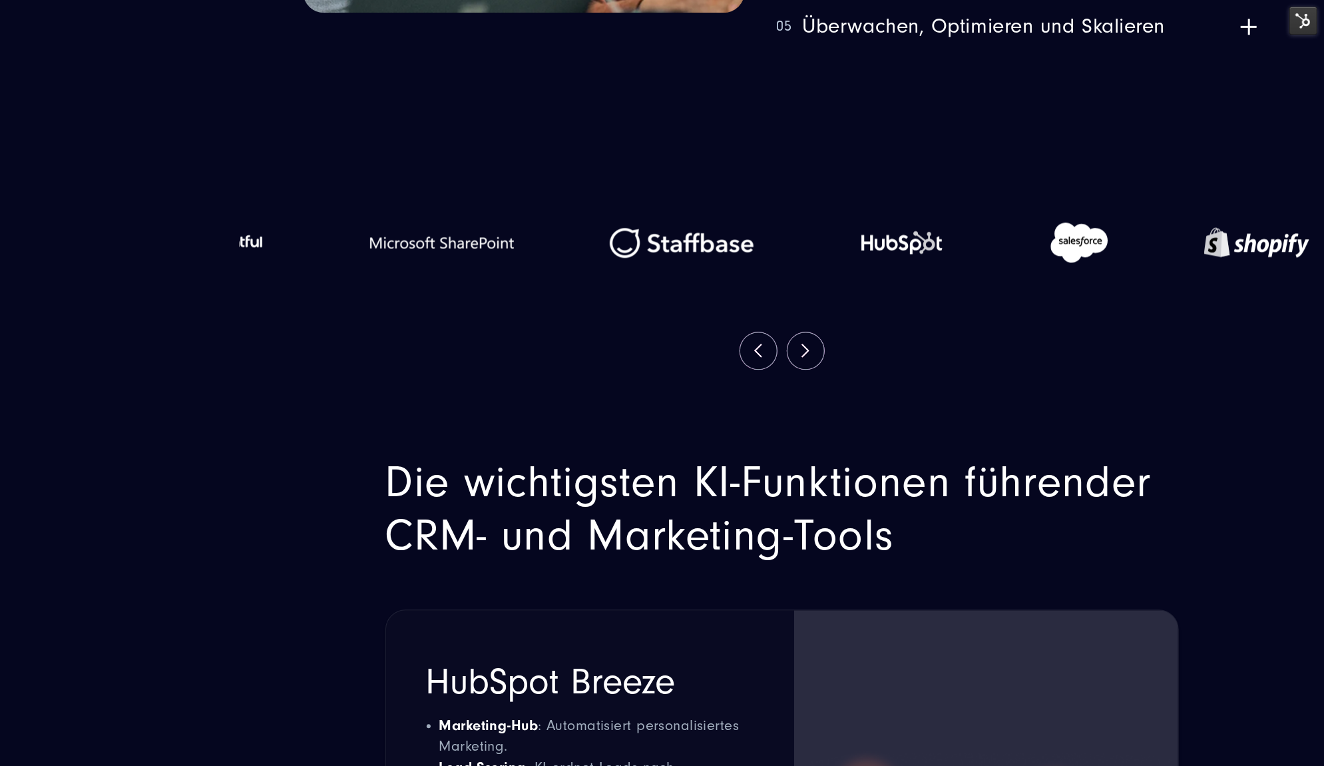
click at [644, 663] on h2 "HubSpot Breeze" at bounding box center [590, 681] width 328 height 37
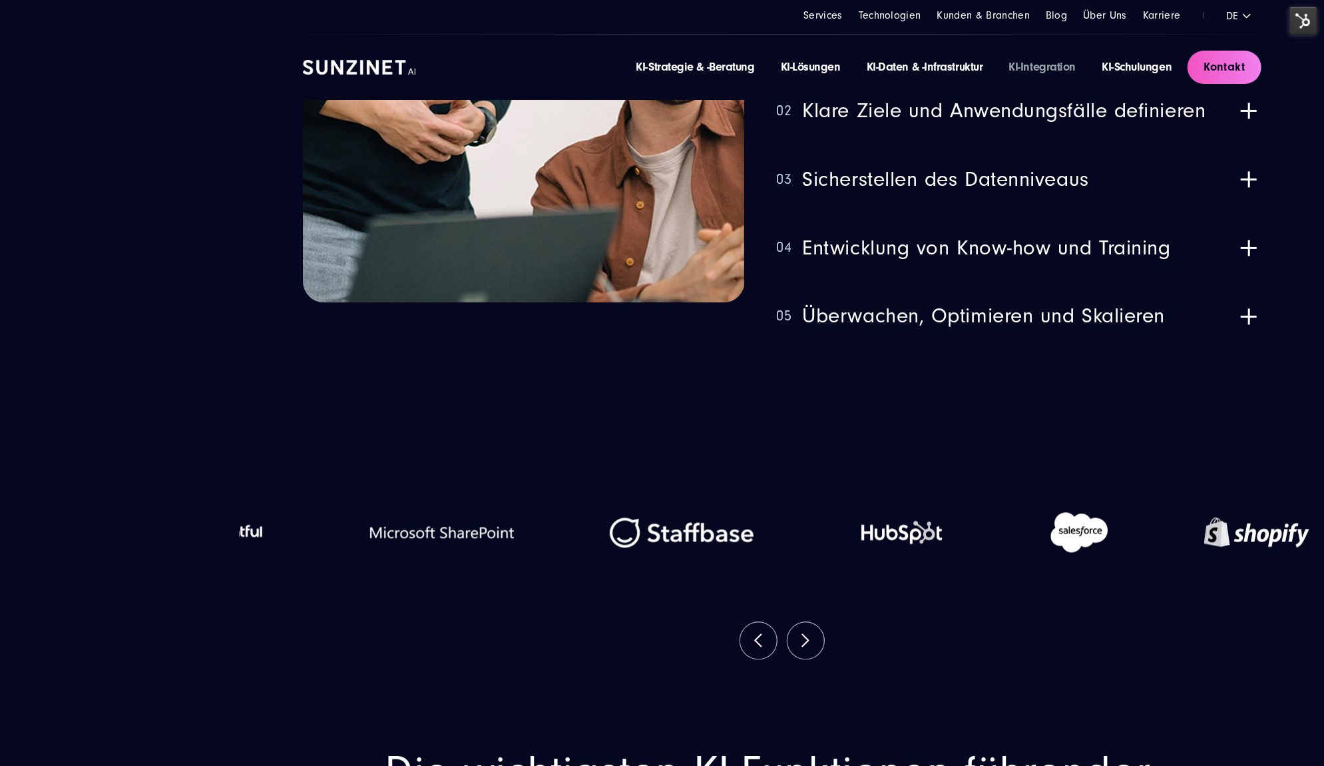
scroll to position [2071, 0]
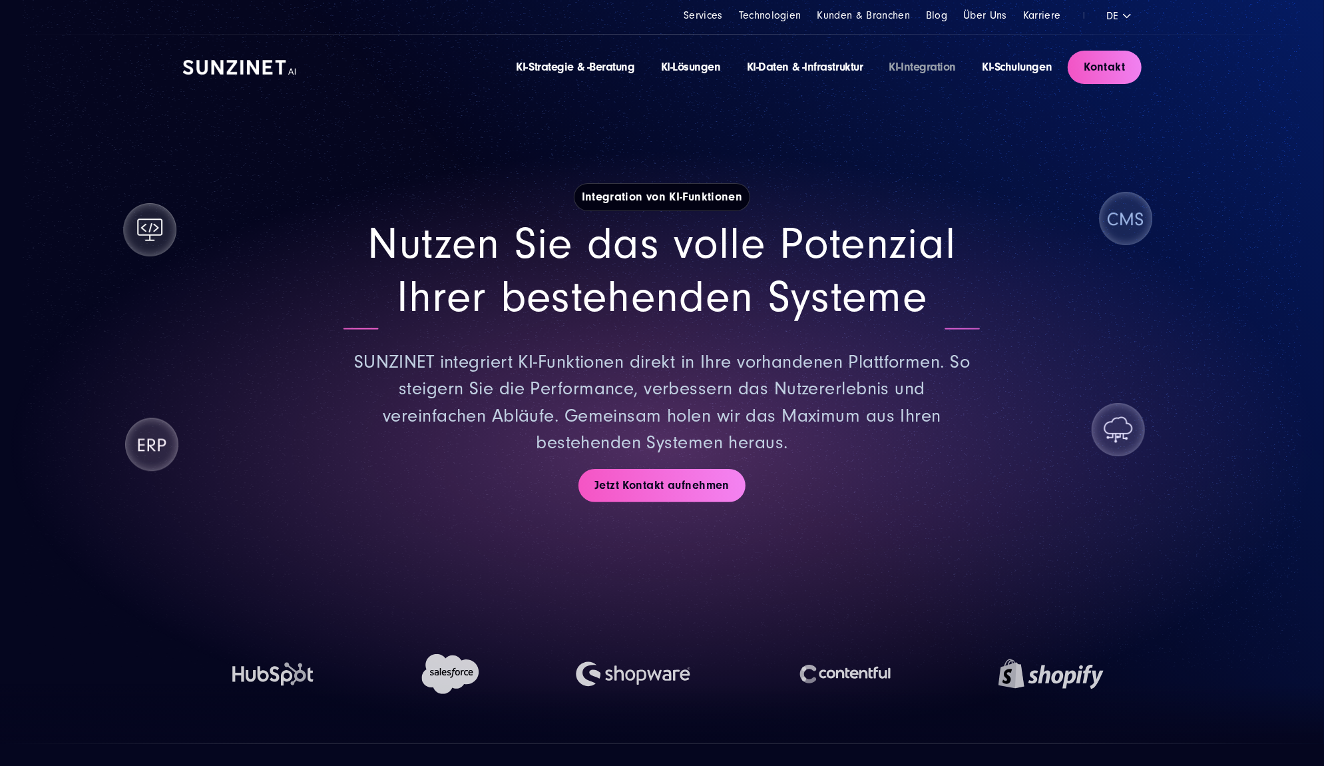
drag, startPoint x: 0, startPoint y: 0, endPoint x: 867, endPoint y: 290, distance: 913.8
drag, startPoint x: 867, startPoint y: 290, endPoint x: 714, endPoint y: 264, distance: 155.2
click at [715, 265] on h2 "Nutzen Sie das volle Potenzial Ihrer bestehenden Systeme" at bounding box center [662, 271] width 632 height 106
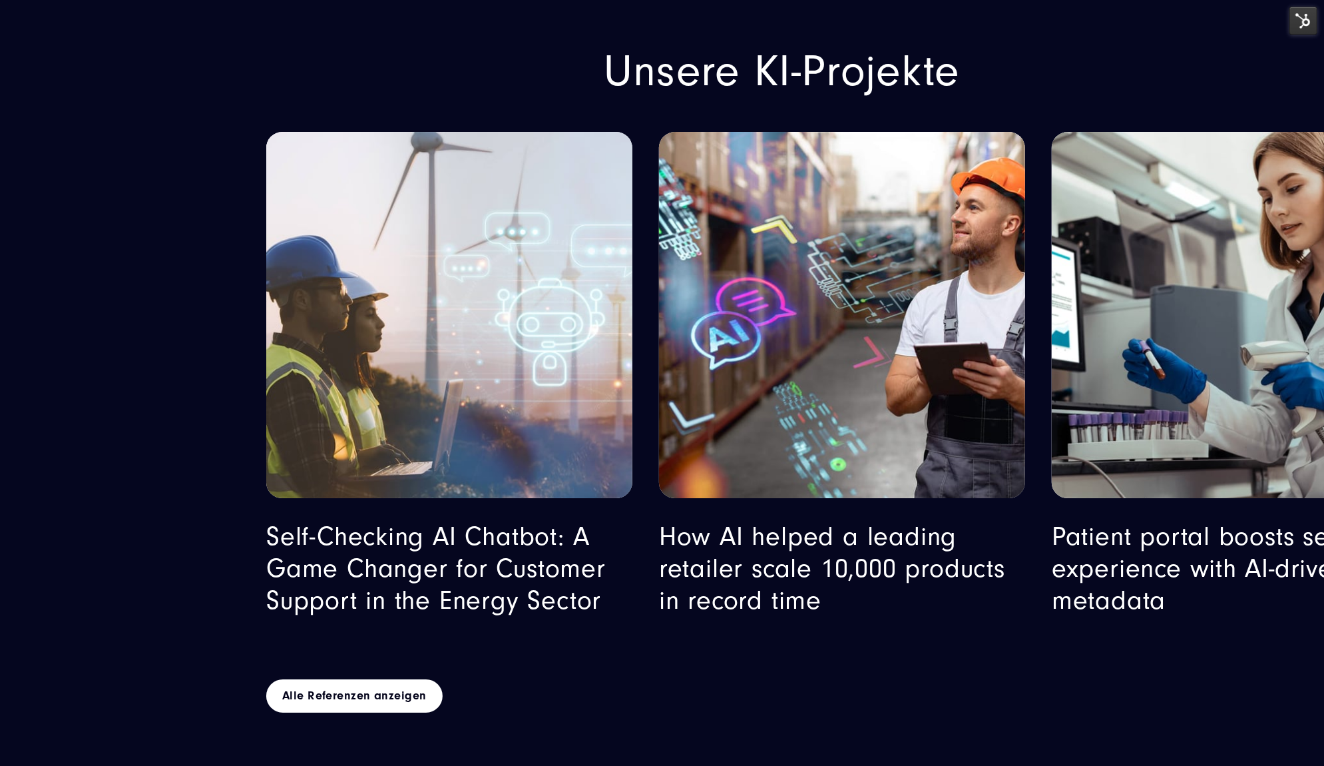
scroll to position [11686, 0]
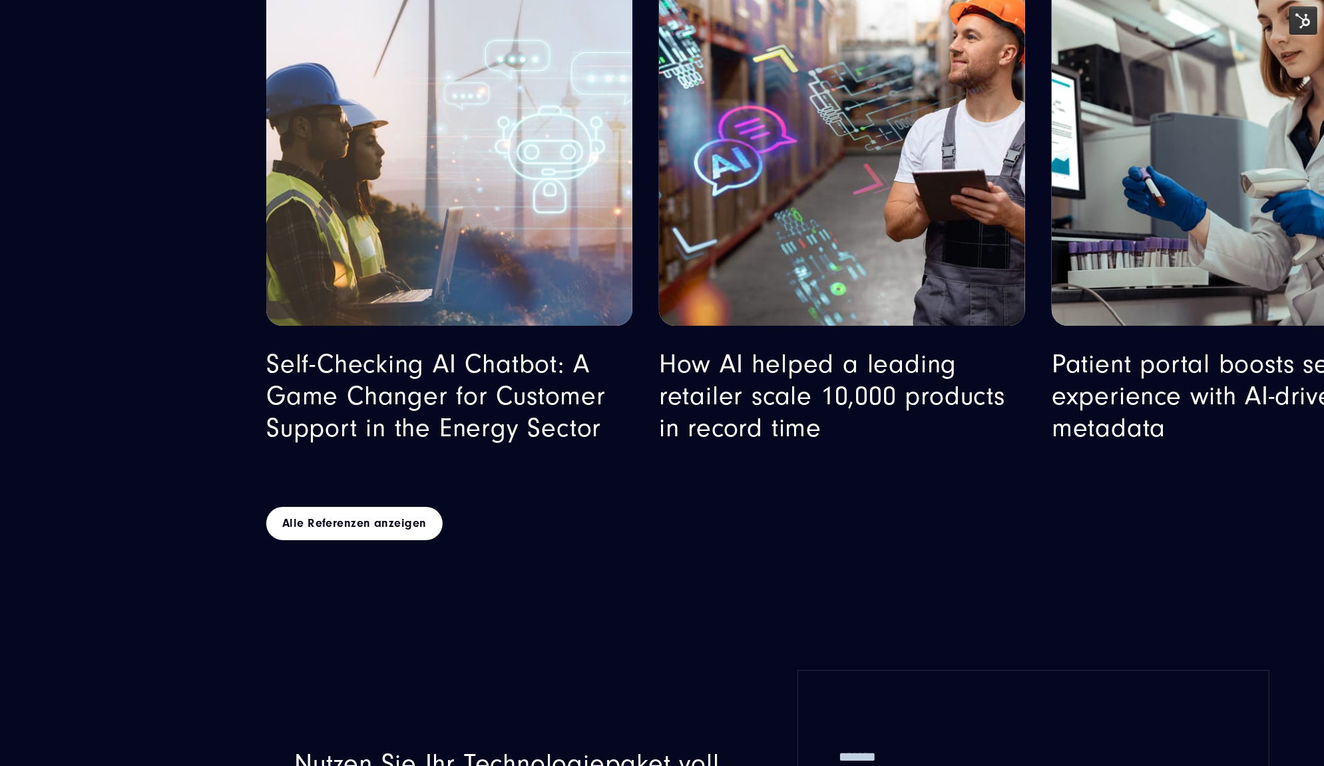
click at [564, 748] on h2 "Nutzen Sie Ihr Technologiepaket voll aus – Kontaktieren Sie uns jetzt" at bounding box center [515, 779] width 442 height 63
click at [539, 499] on section "Unsere KI-Projekte Self-Checking AI Chatbot: A Game Changer for Customer Suppor…" at bounding box center [782, 184] width 1084 height 797
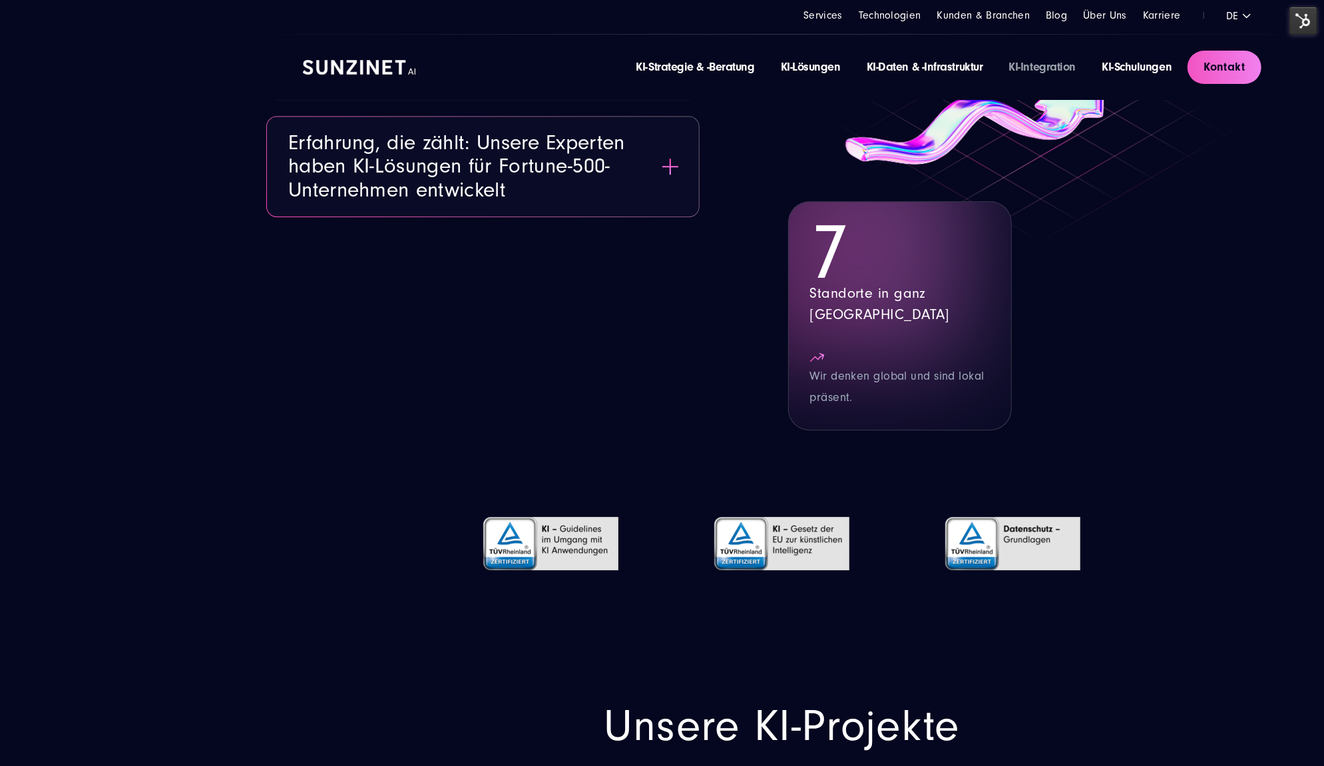
scroll to position [10650, 0]
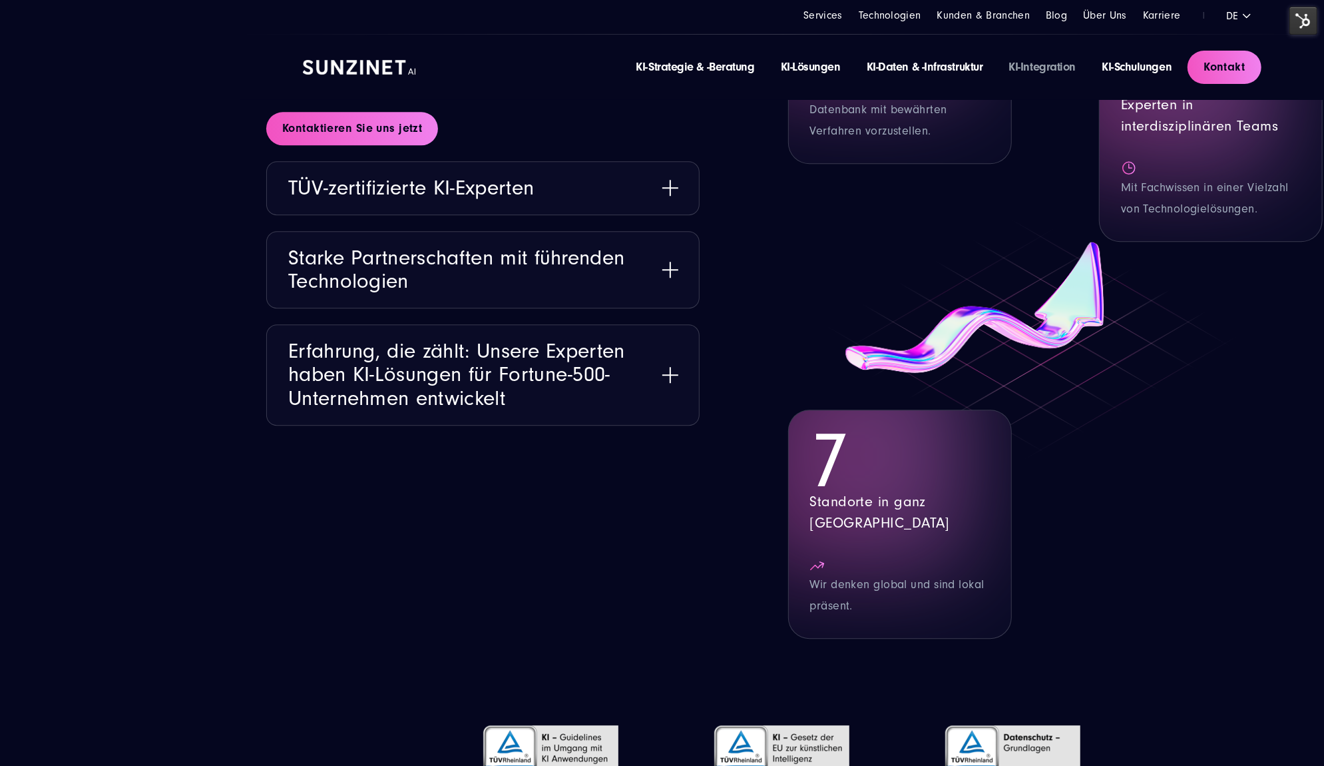
click at [758, 413] on div "25 Jahre Erfahrung Unsere Expertise ermöglicht uns die Painpoints der Branche z…" at bounding box center [1015, 244] width 566 height 789
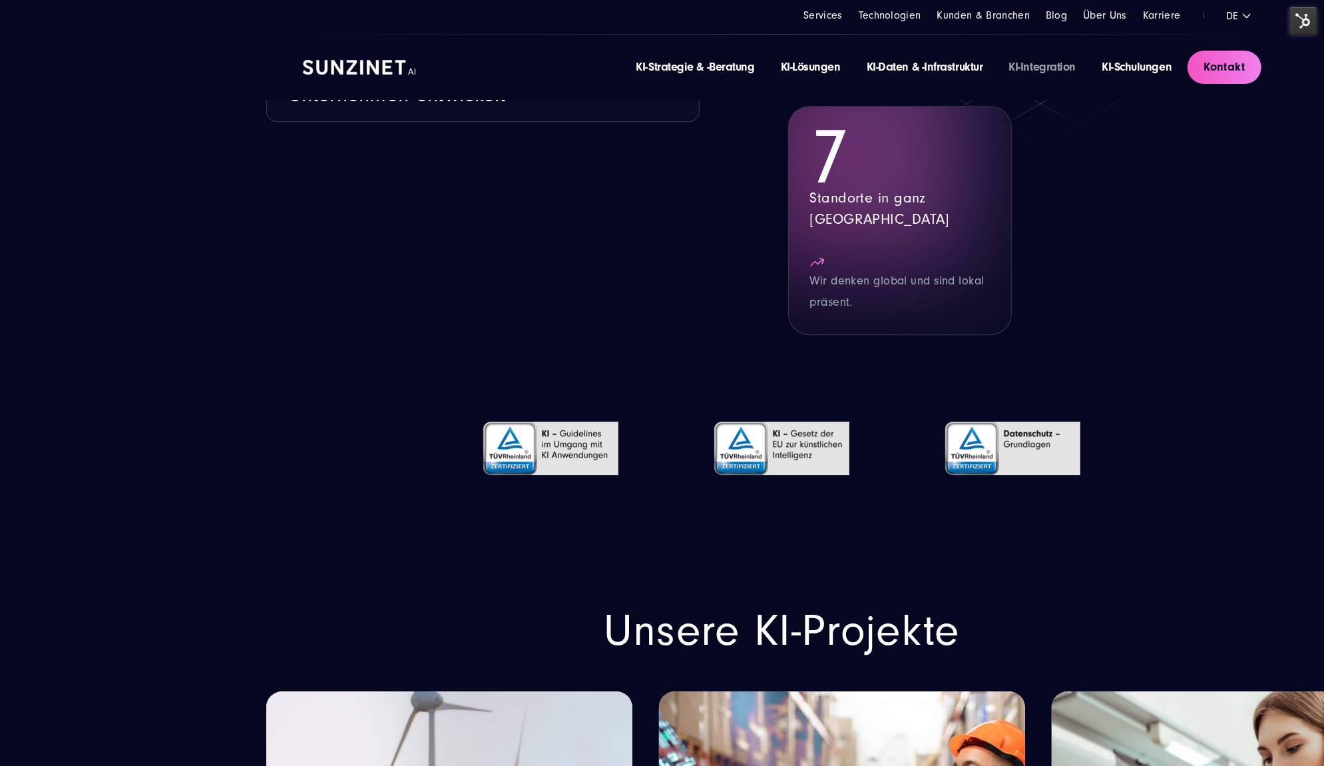
scroll to position [11168, 0]
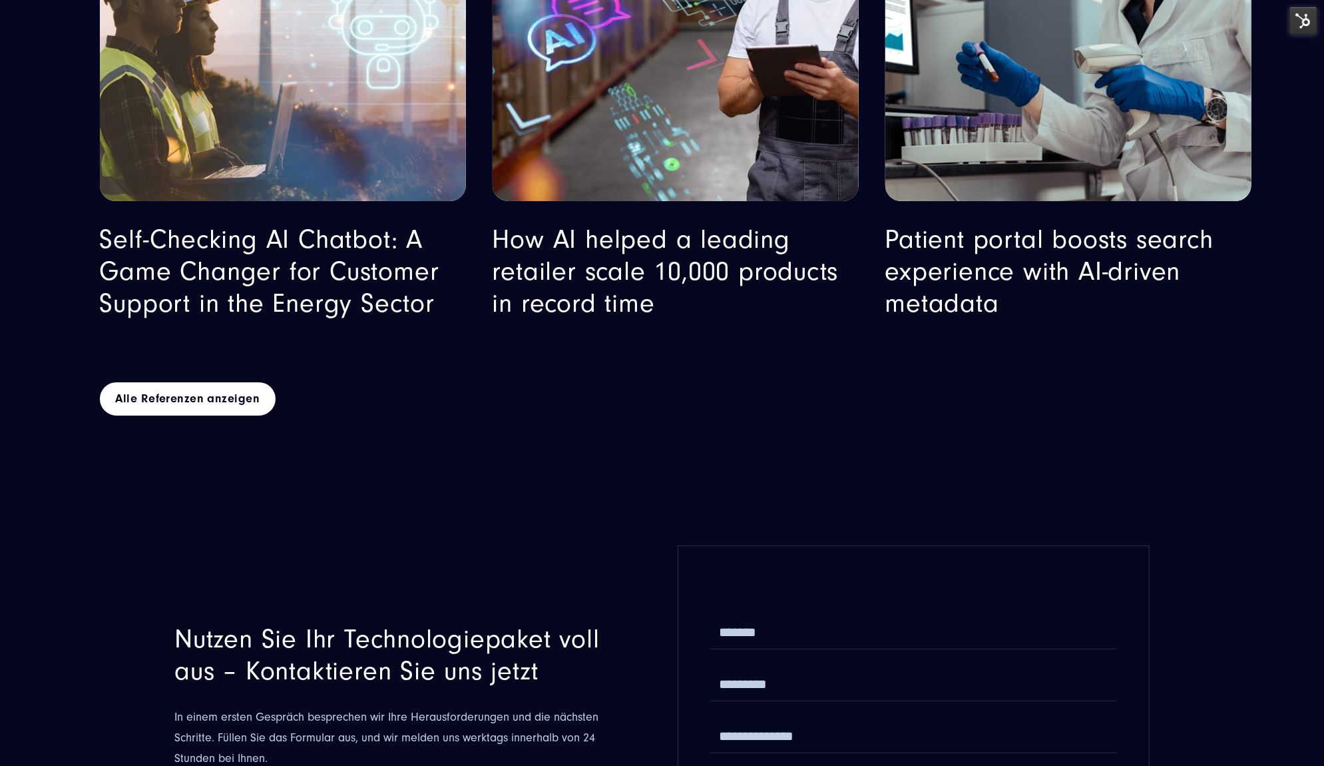
scroll to position [11982, 0]
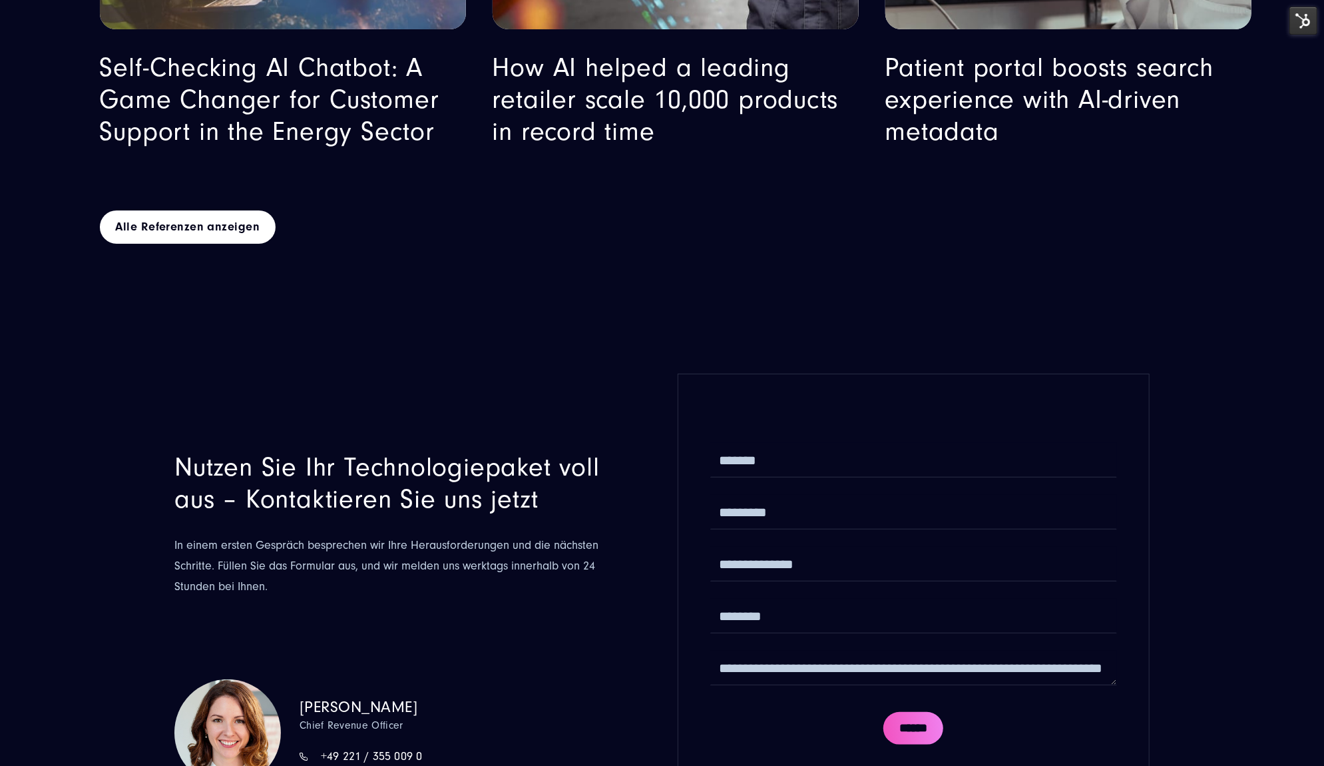
click at [523, 324] on section "Nutzen Sie Ihr Technologiepaket voll aus – Kontaktieren Sie uns jetzt In einem …" at bounding box center [662, 619] width 1324 height 664
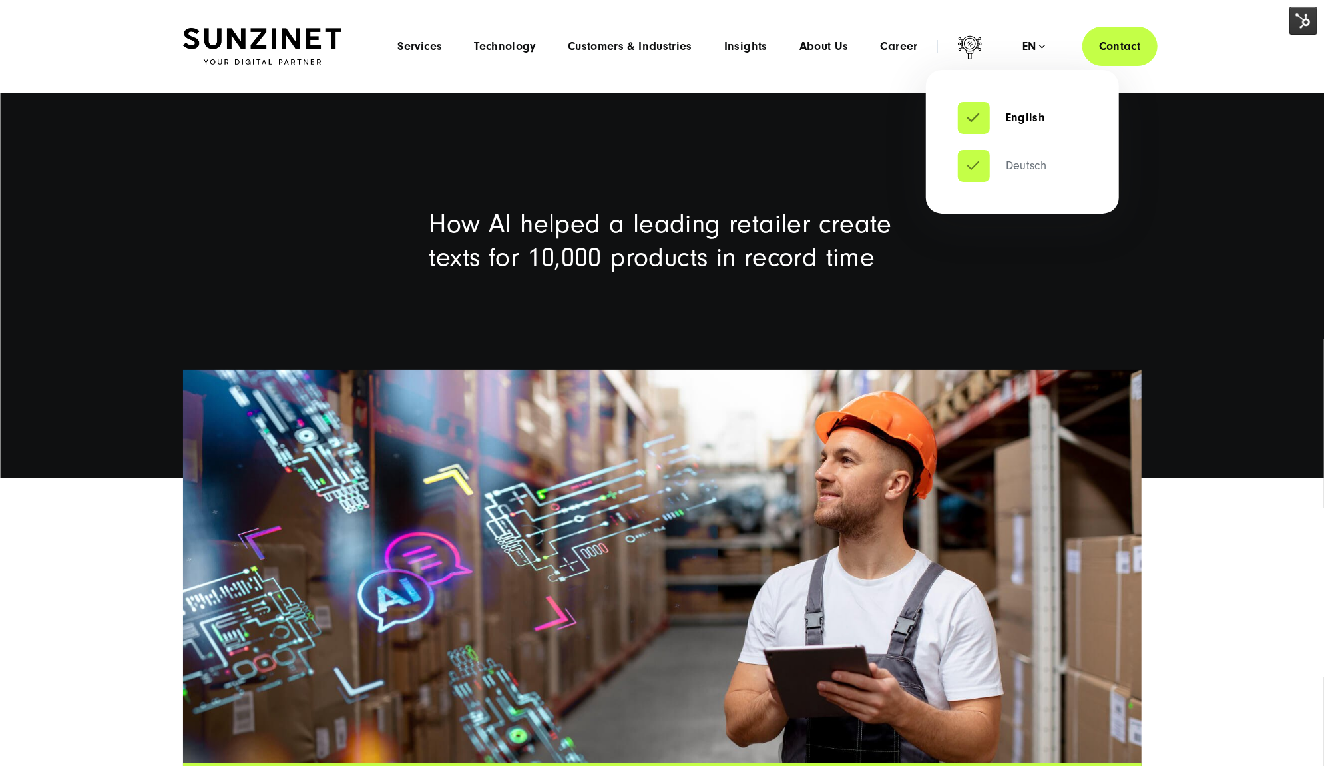
click at [1008, 159] on link "Deutsch" at bounding box center [1002, 165] width 89 height 13
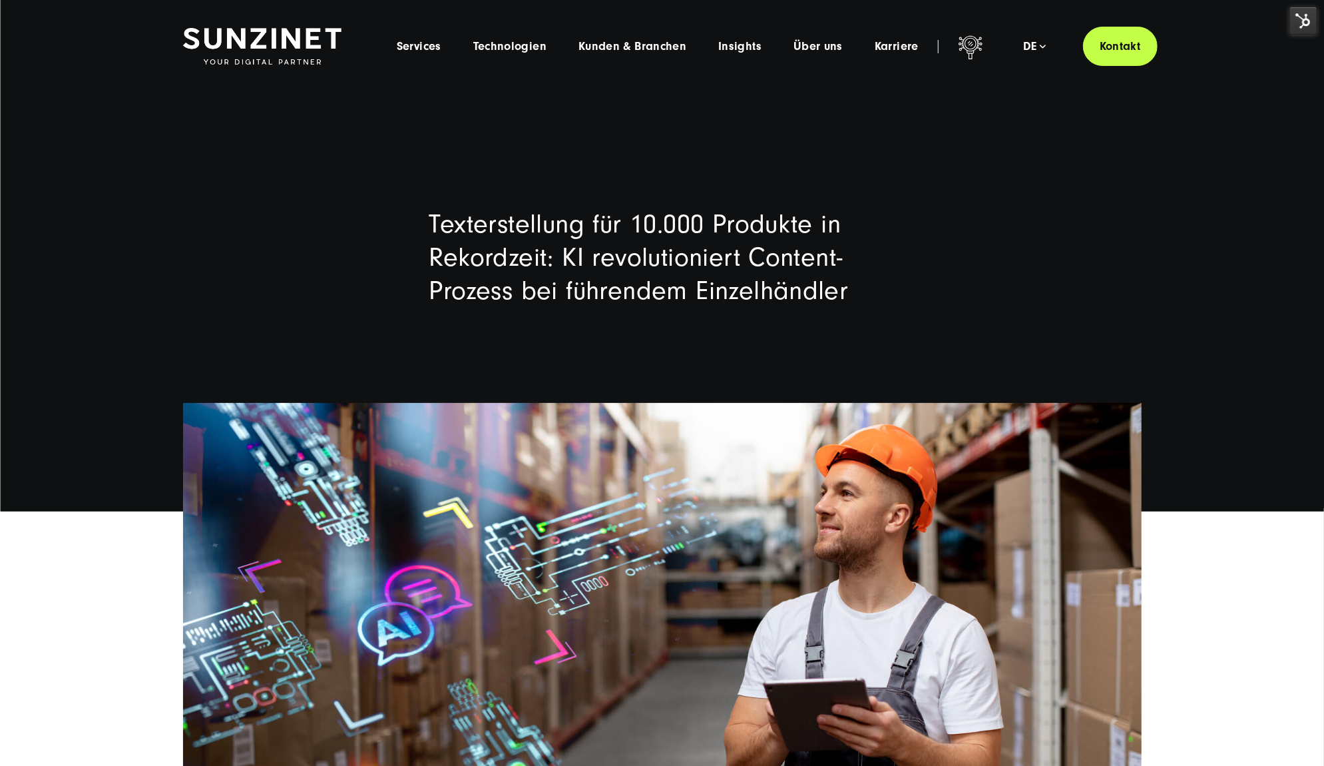
click at [1301, 18] on img at bounding box center [1303, 21] width 28 height 28
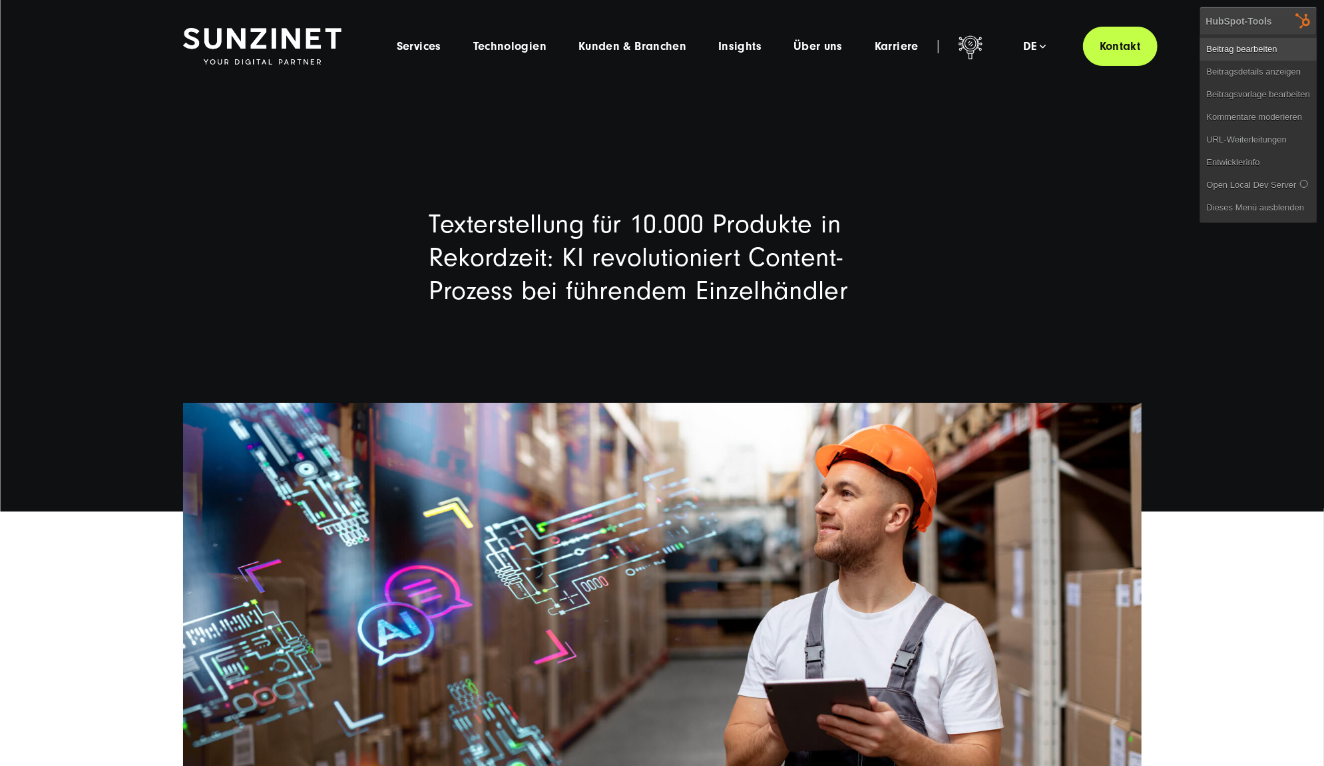
click at [1258, 38] on link "Beitrag bearbeiten" at bounding box center [1258, 49] width 116 height 23
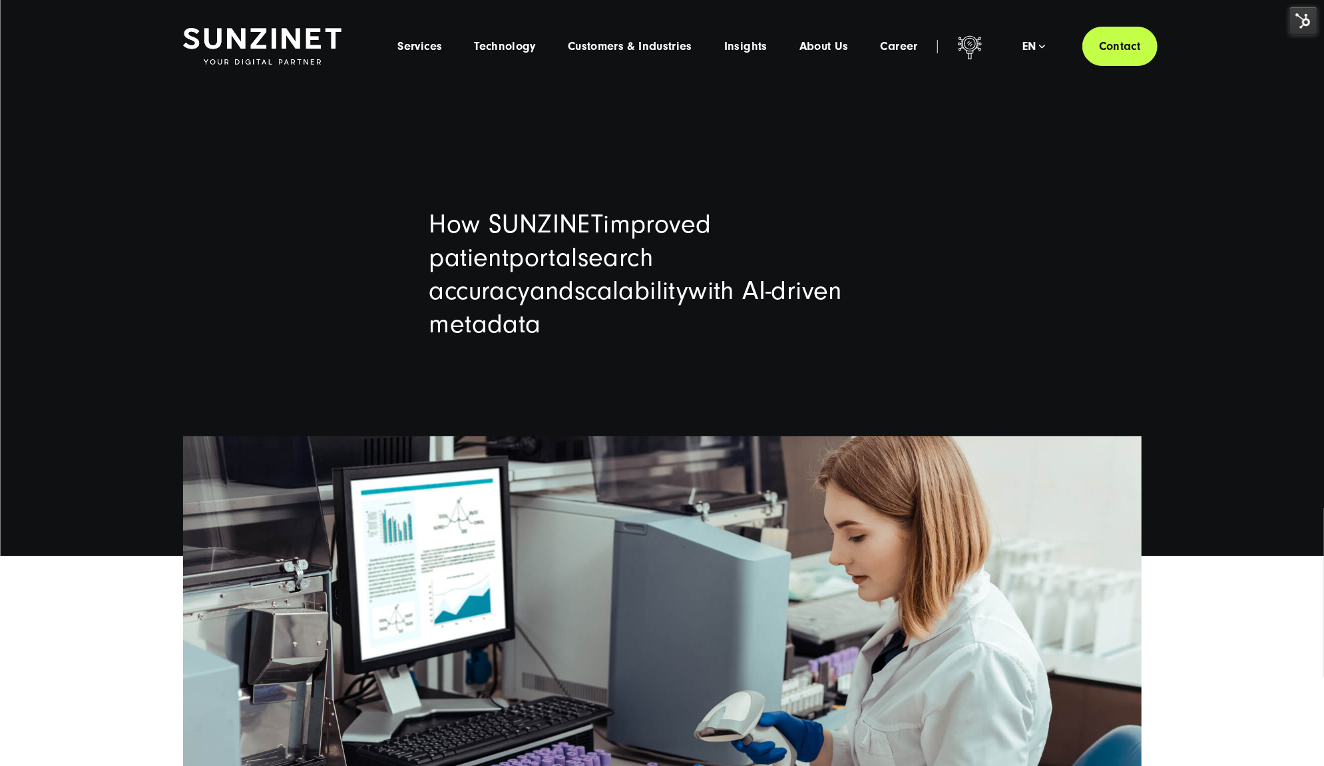
click at [1307, 13] on img at bounding box center [1303, 21] width 28 height 28
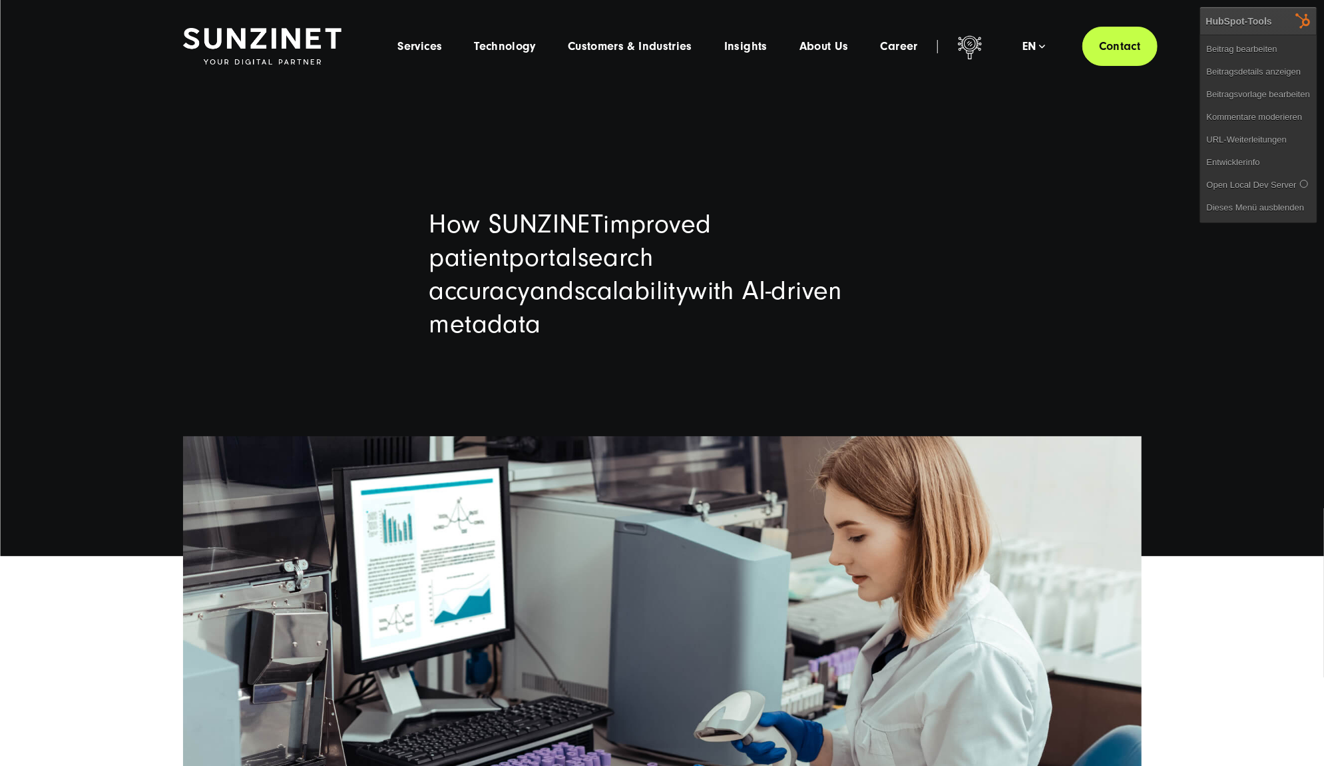
click at [1307, 13] on img at bounding box center [1303, 21] width 28 height 28
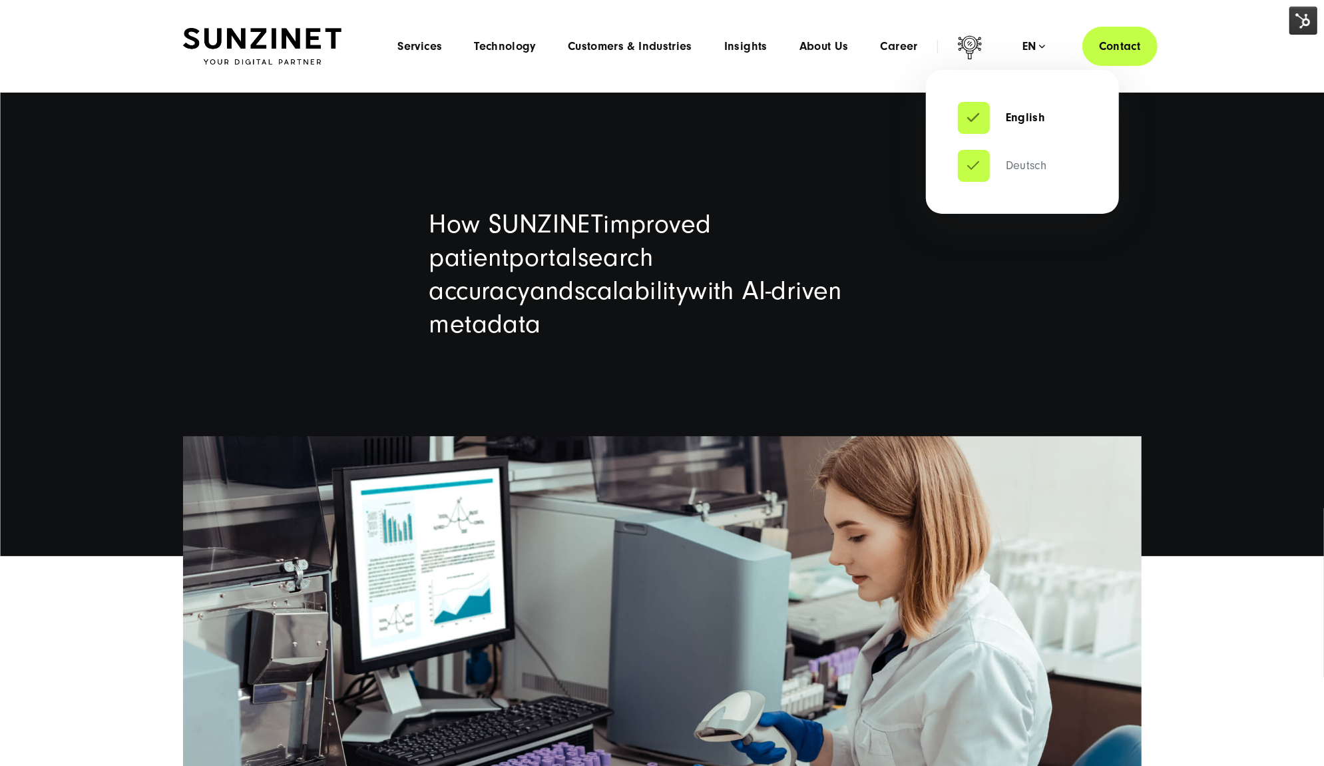
click at [1026, 160] on link "Deutsch" at bounding box center [1002, 165] width 89 height 13
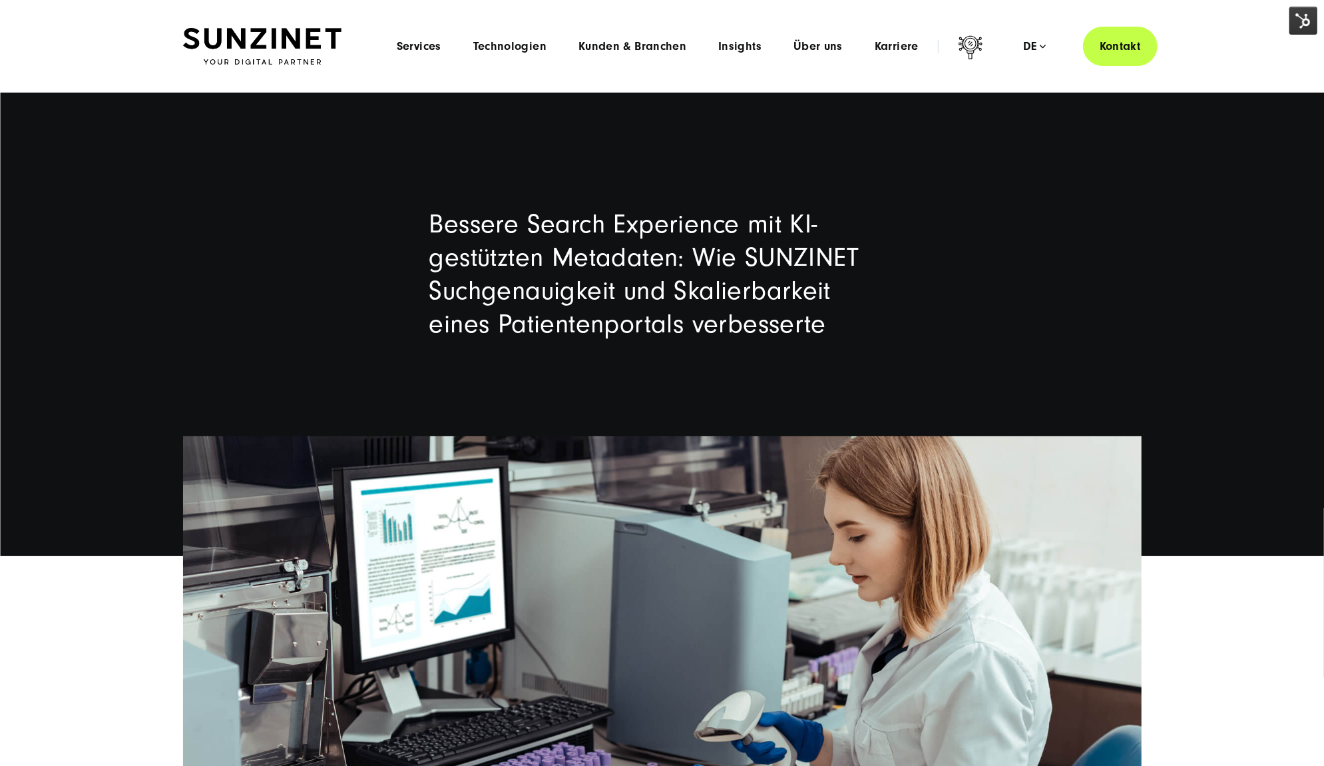
click at [1277, 31] on header "Smart Search AI Hier können Sie eine konkrete Frage zu unserer Agentur und unse…" at bounding box center [662, 46] width 1324 height 93
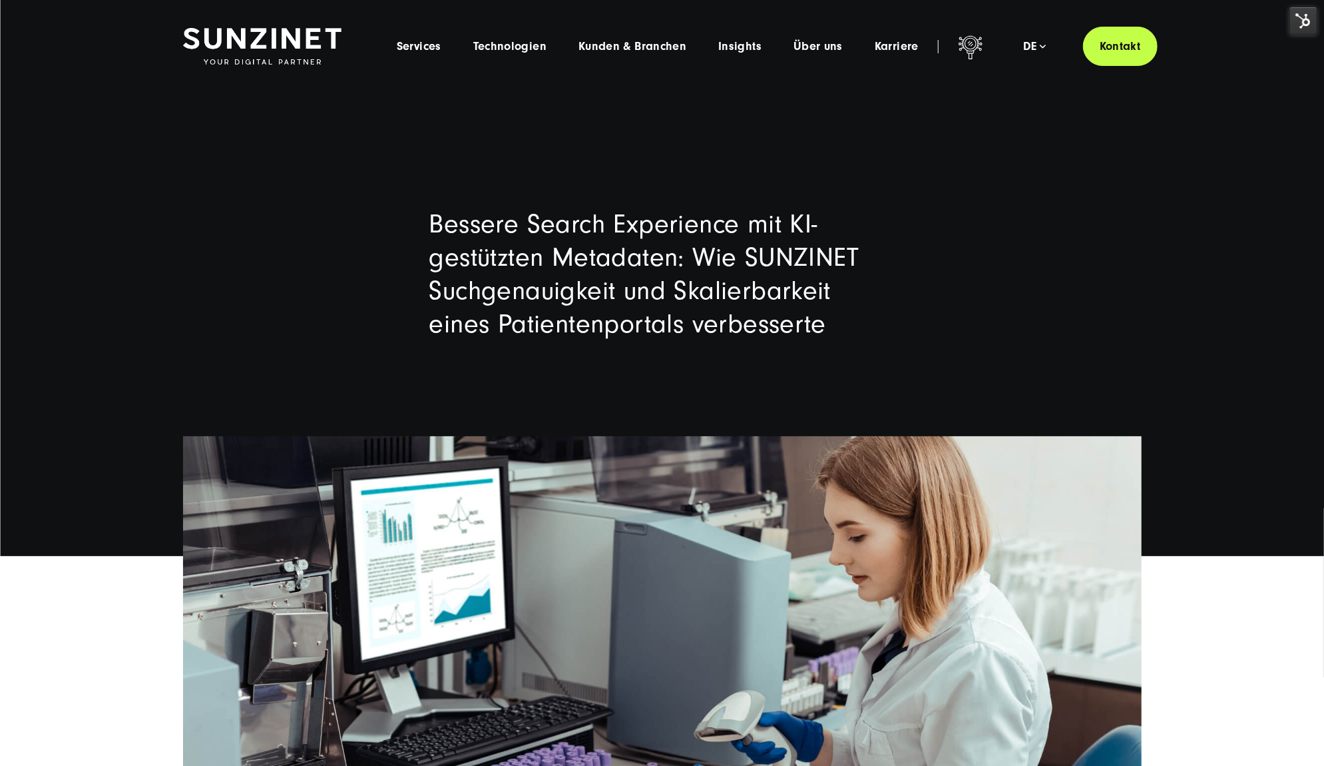
click at [1306, 15] on img at bounding box center [1303, 21] width 28 height 28
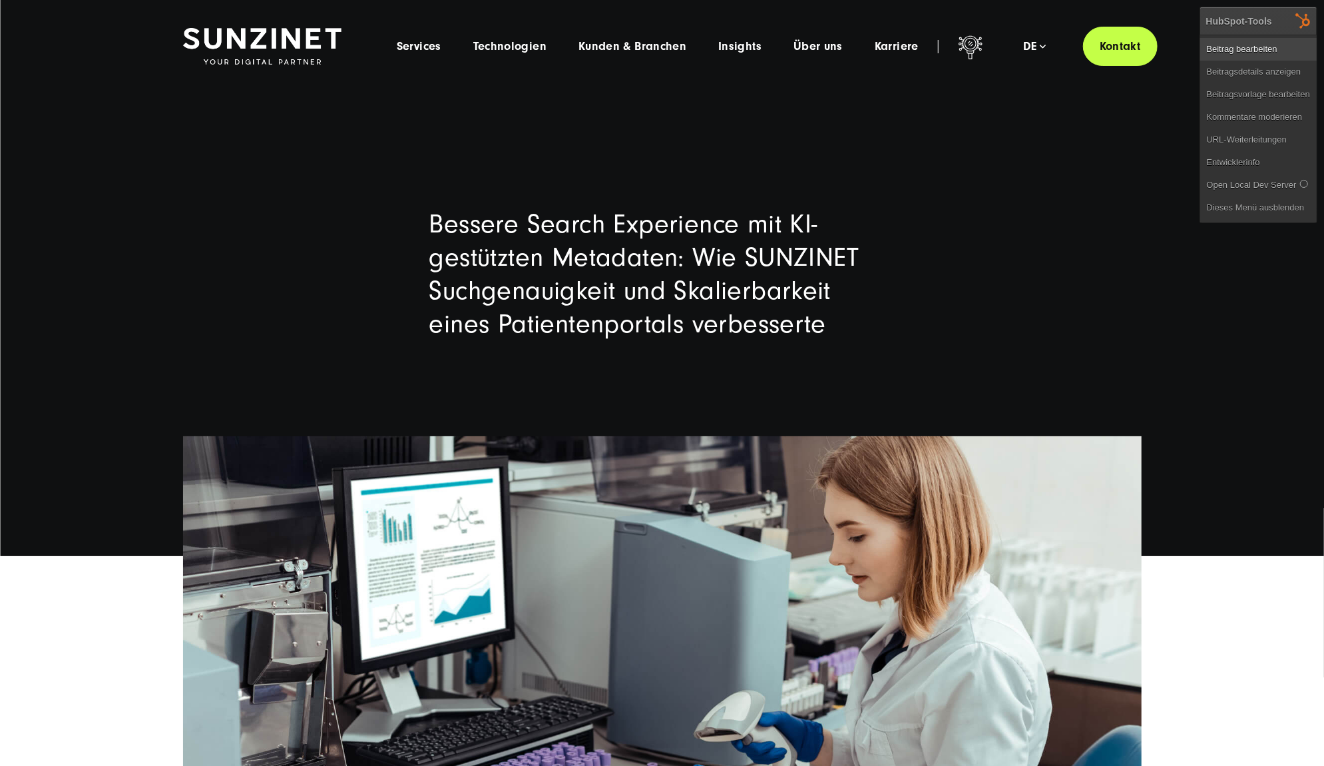
click at [1281, 41] on link "Beitrag bearbeiten" at bounding box center [1258, 49] width 116 height 23
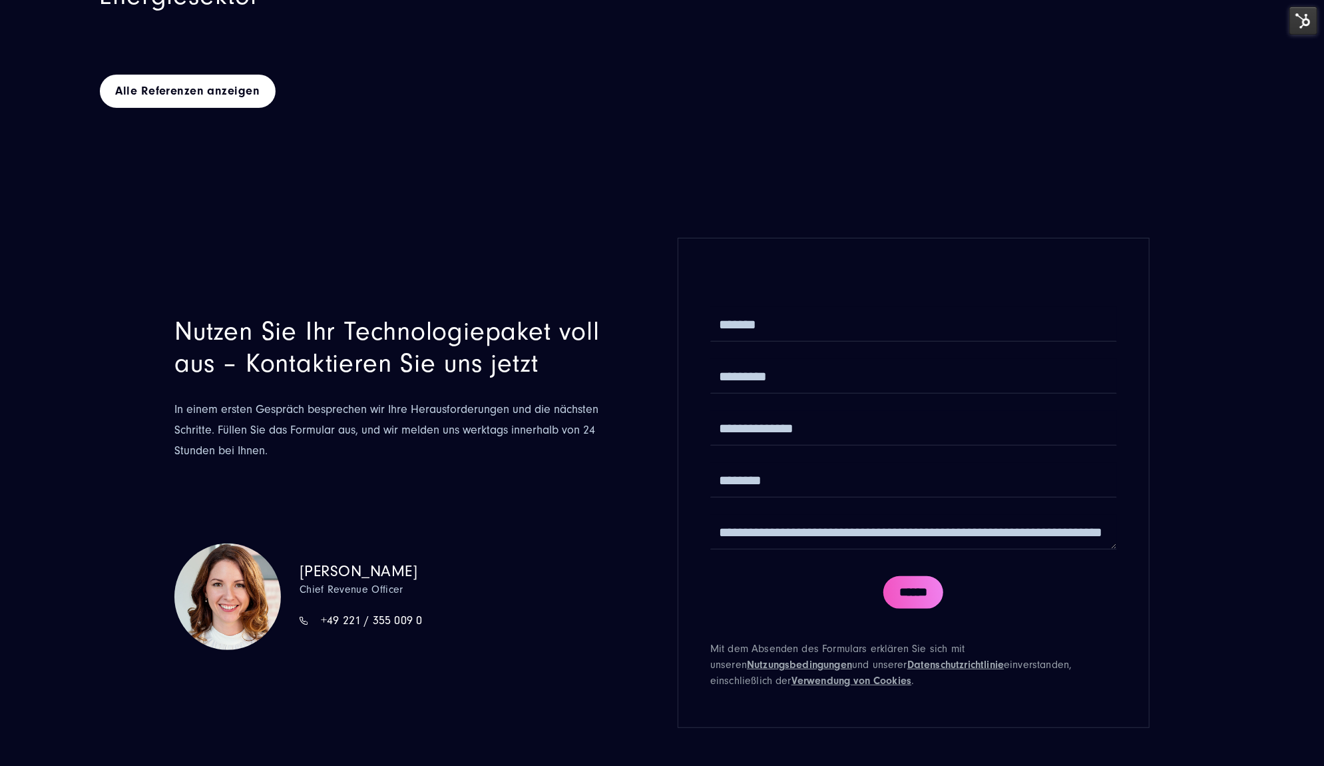
scroll to position [12573, 0]
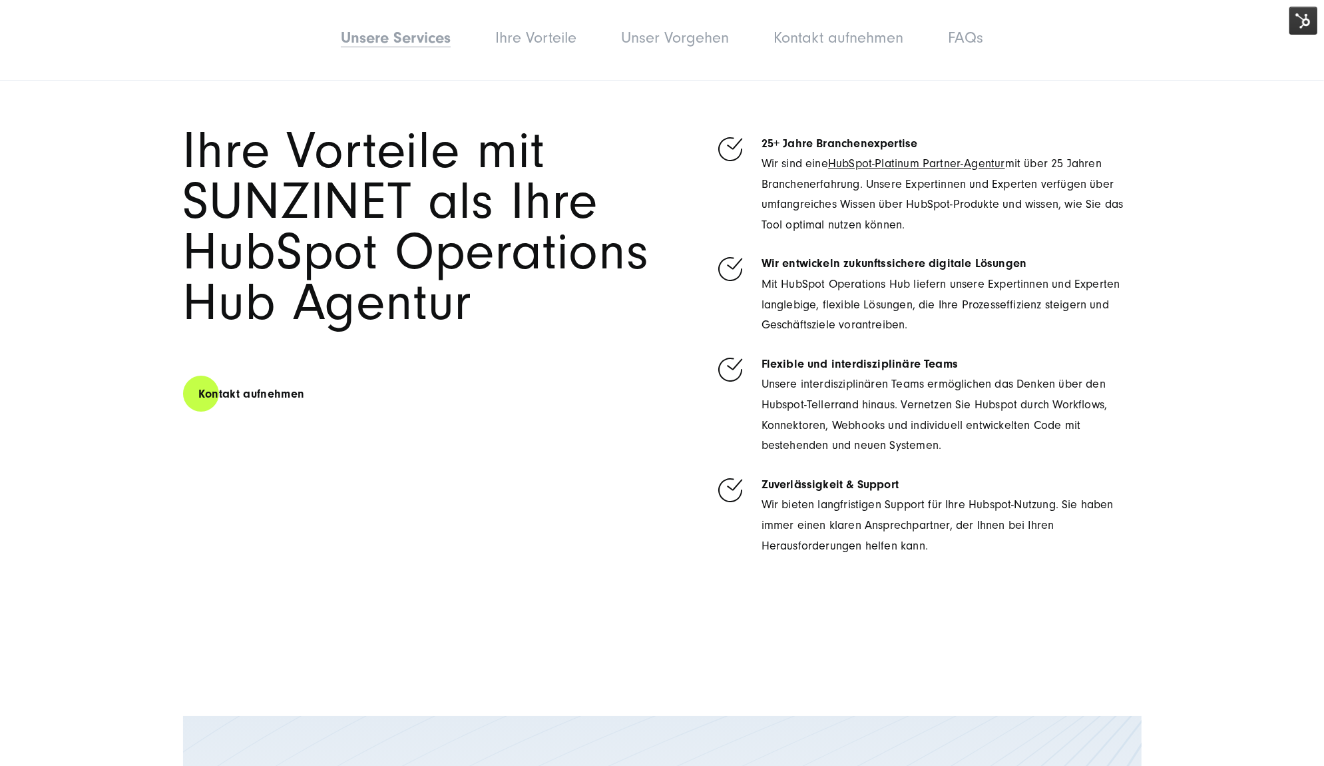
scroll to position [3845, 0]
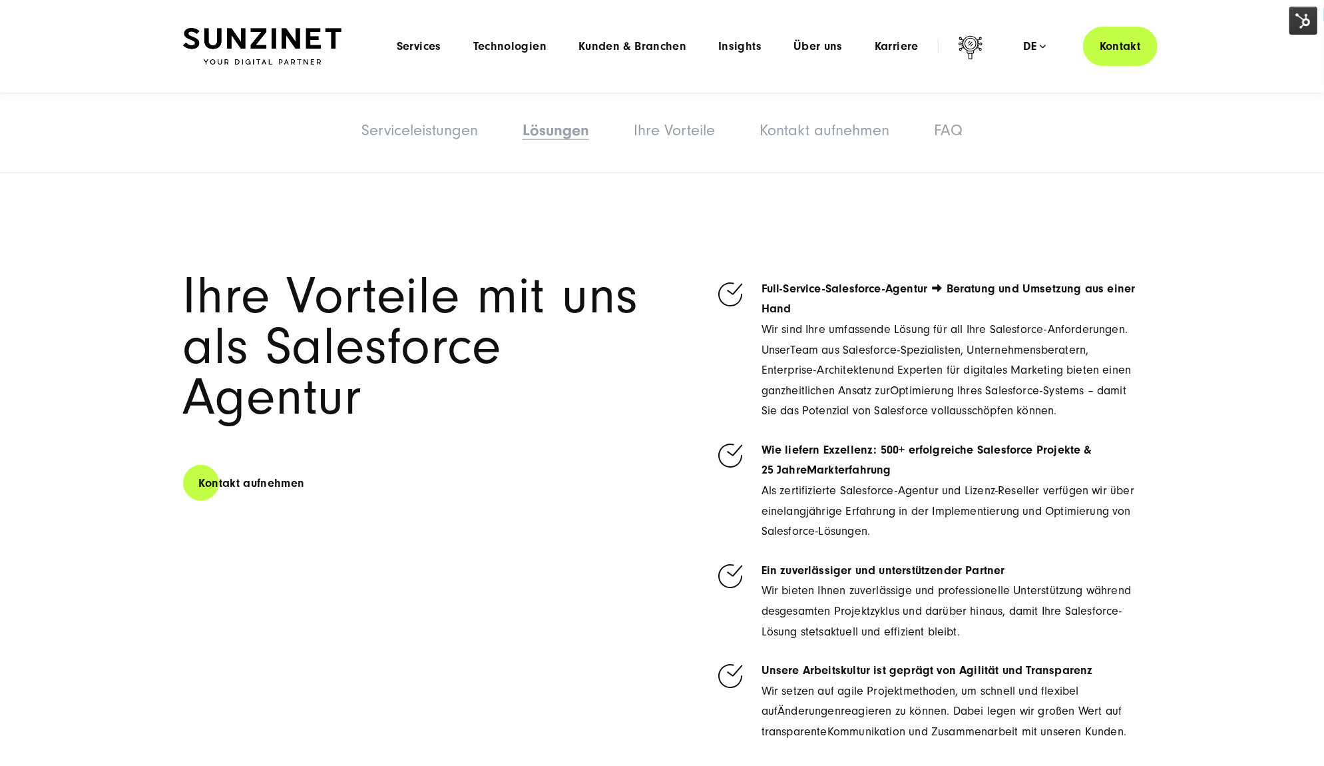
scroll to position [4511, 0]
